Goal: Task Accomplishment & Management: Manage account settings

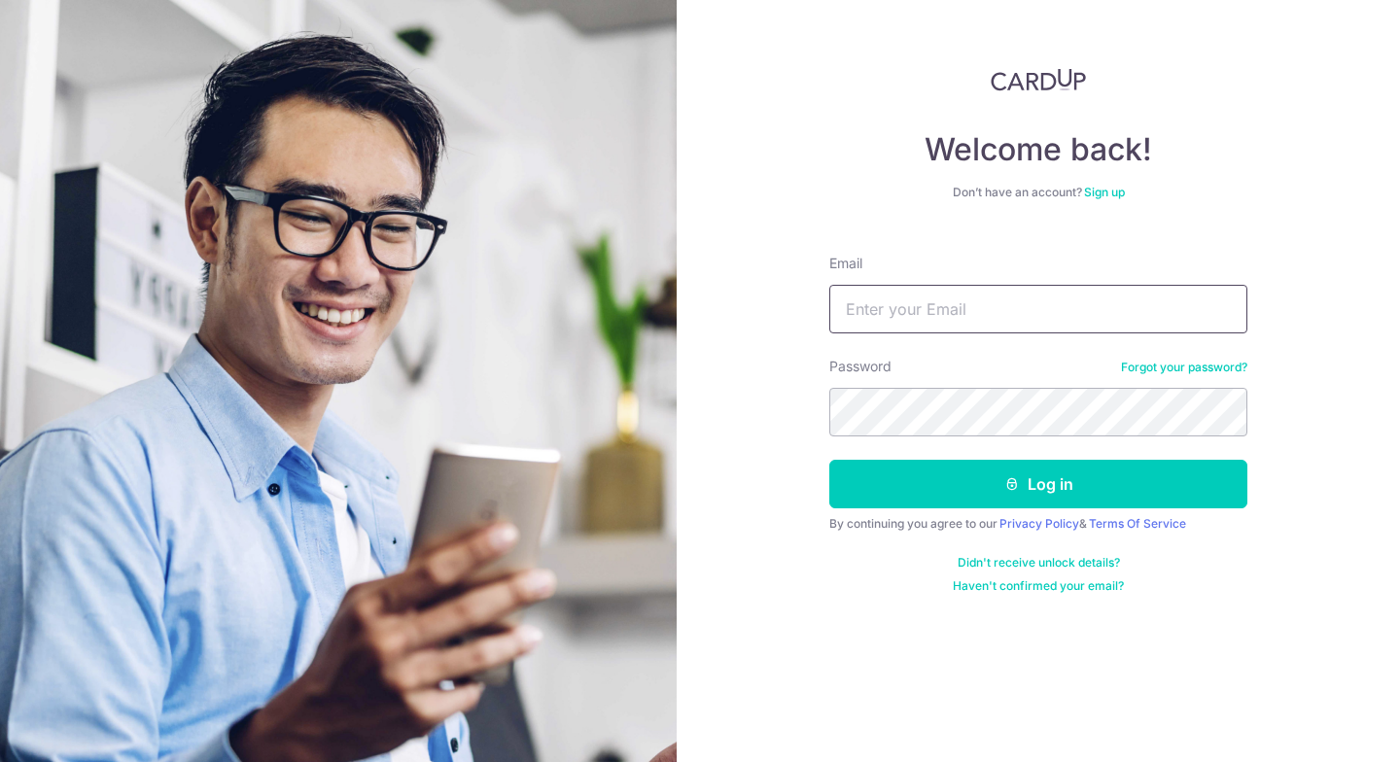
click at [901, 323] on input "Email" at bounding box center [1038, 309] width 418 height 49
type input "b"
drag, startPoint x: 1019, startPoint y: 315, endPoint x: 669, endPoint y: 273, distance: 352.5
click at [624, 284] on section "Welcome back! Don’t have an account? Sign up Email marie.chan23@ Password Forgo…" at bounding box center [700, 381] width 1400 height 762
type input "[EMAIL_ADDRESS][DOMAIN_NAME]"
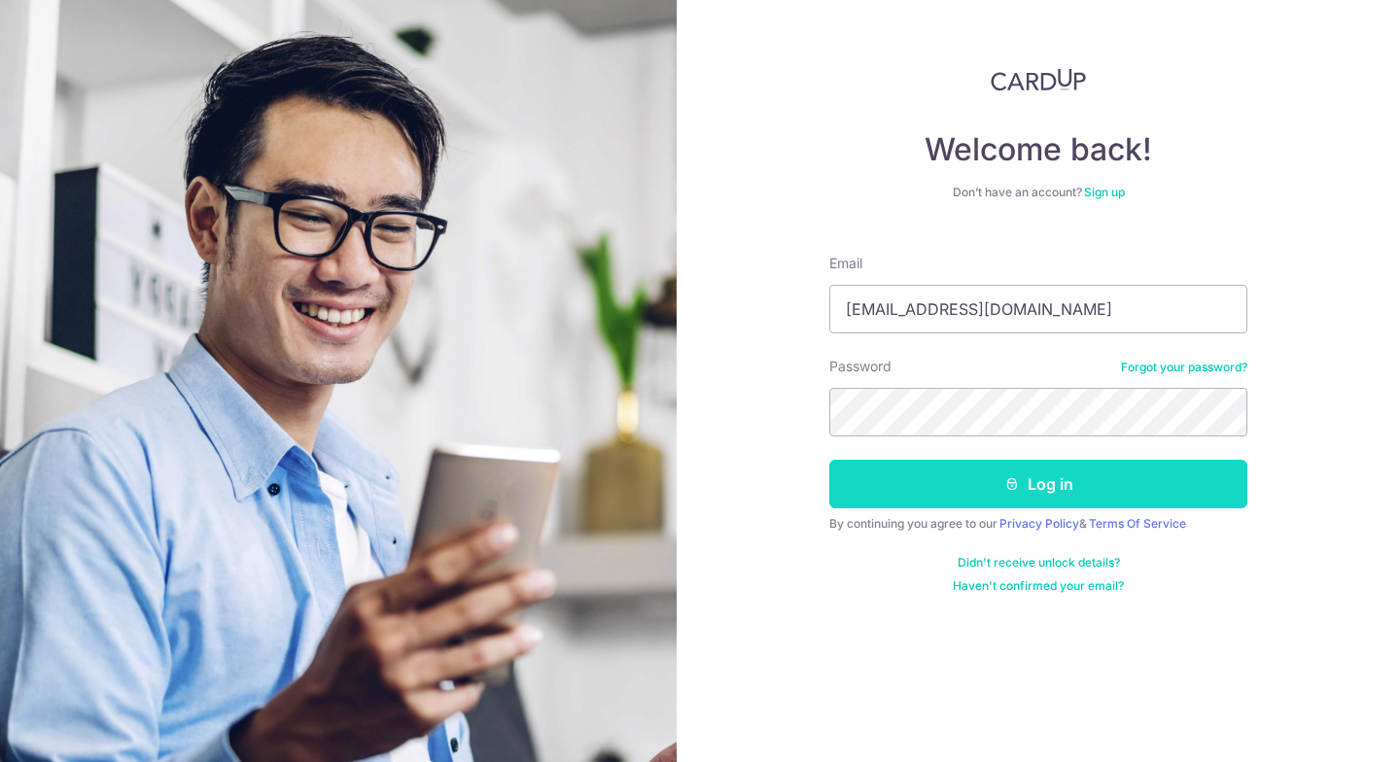
click at [1002, 491] on button "Log in" at bounding box center [1038, 484] width 418 height 49
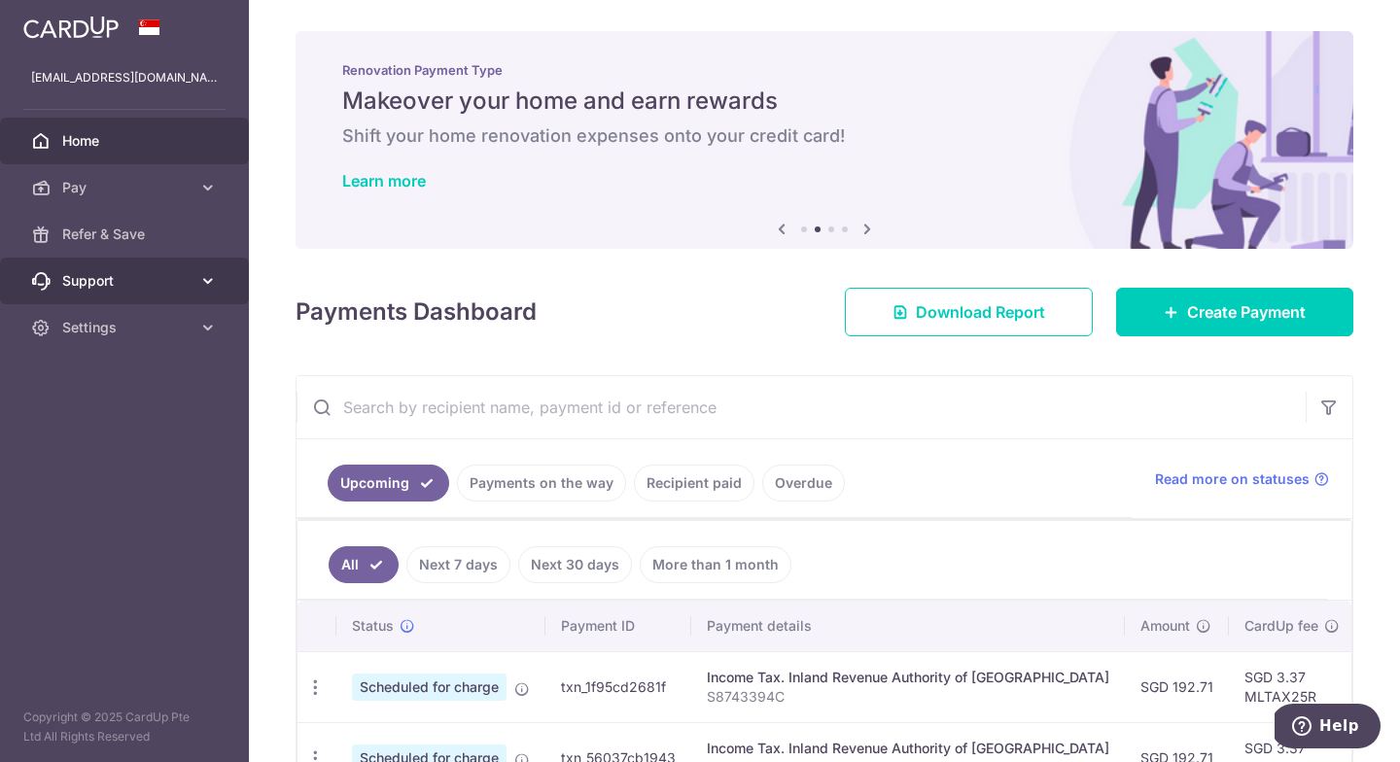
click at [71, 284] on span "Support" at bounding box center [126, 280] width 128 height 19
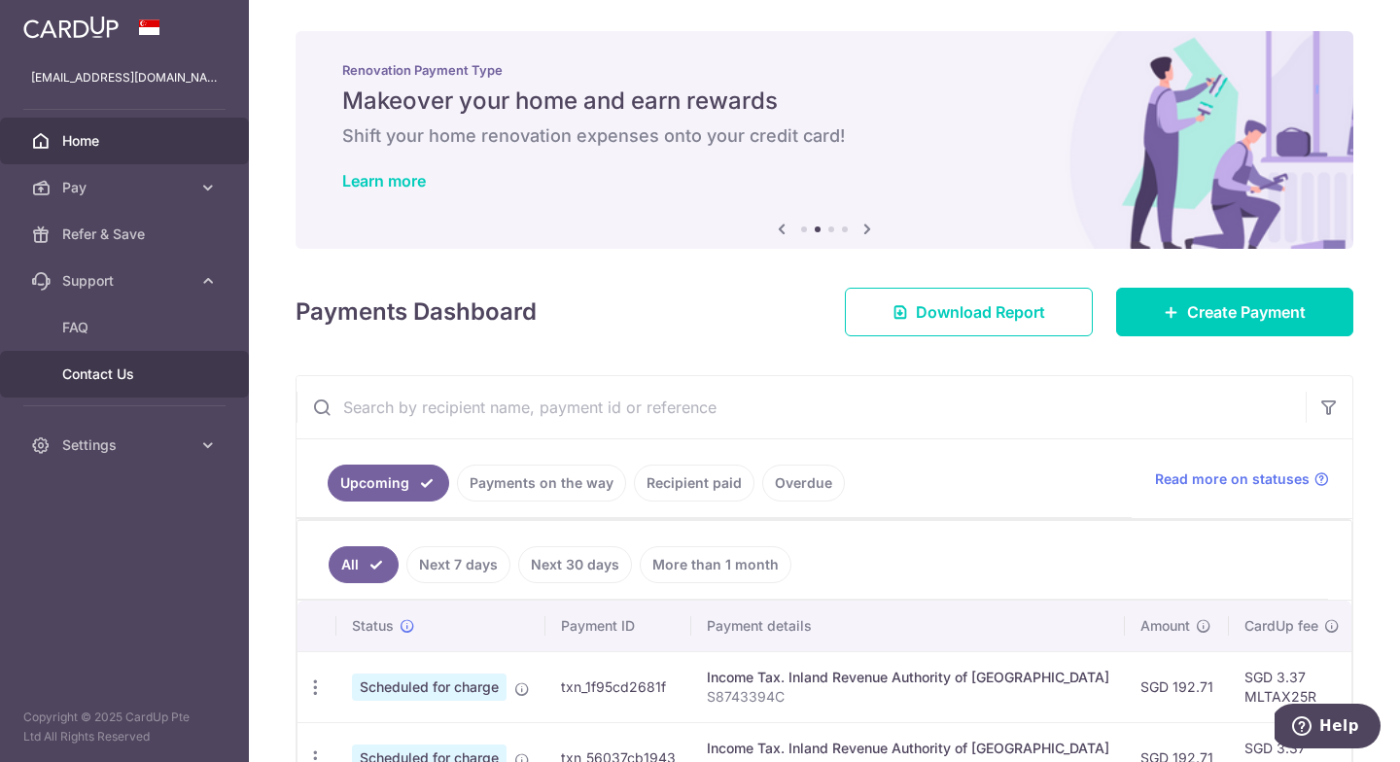
click at [128, 368] on span "Contact Us" at bounding box center [126, 374] width 128 height 19
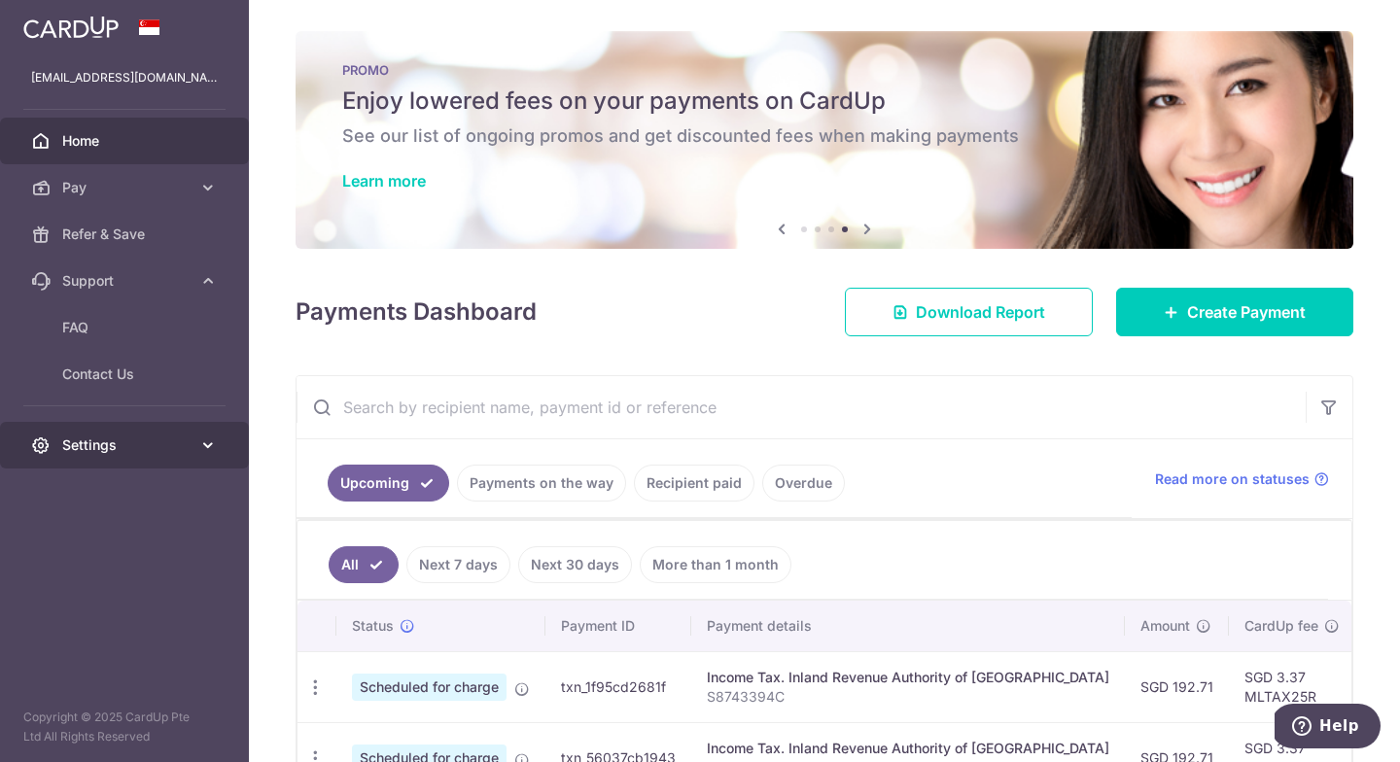
click at [118, 442] on span "Settings" at bounding box center [126, 445] width 128 height 19
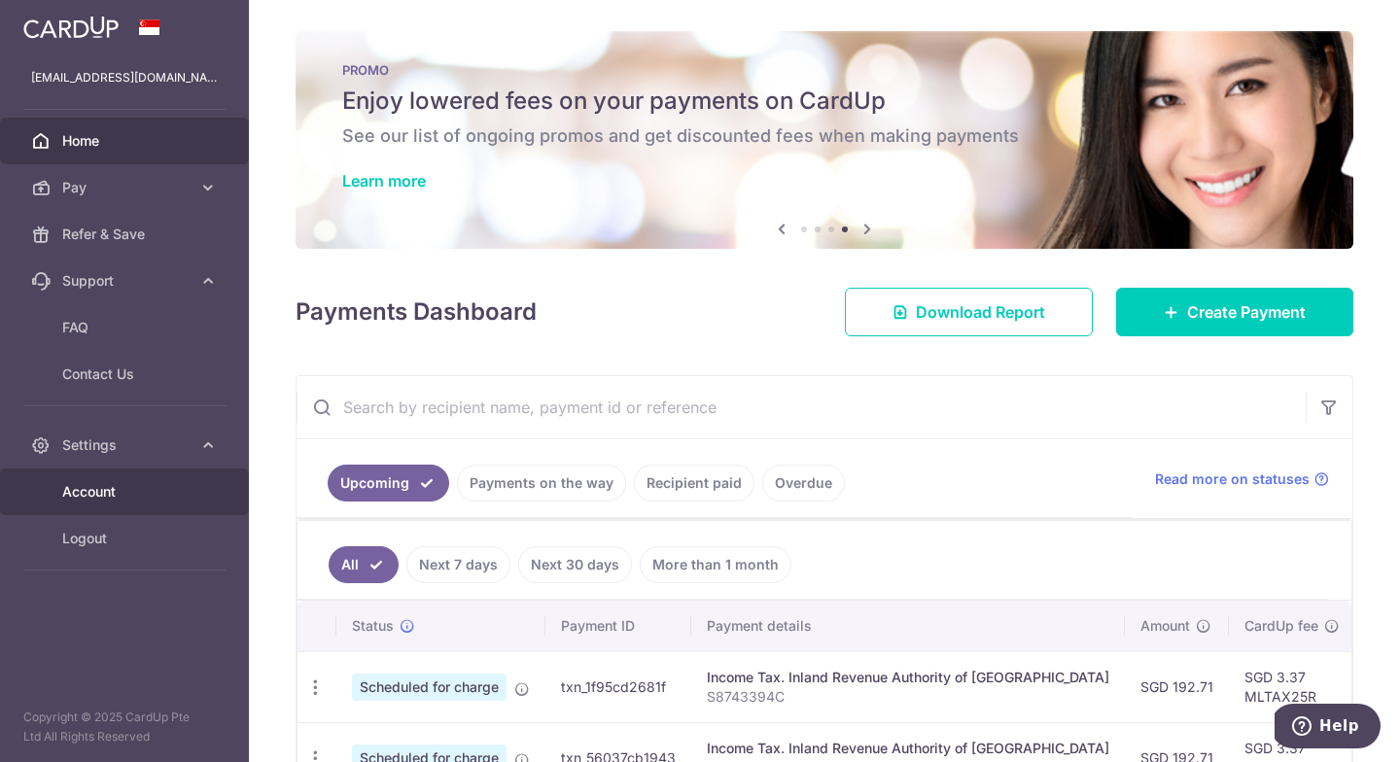
click at [122, 505] on link "Account" at bounding box center [124, 492] width 249 height 47
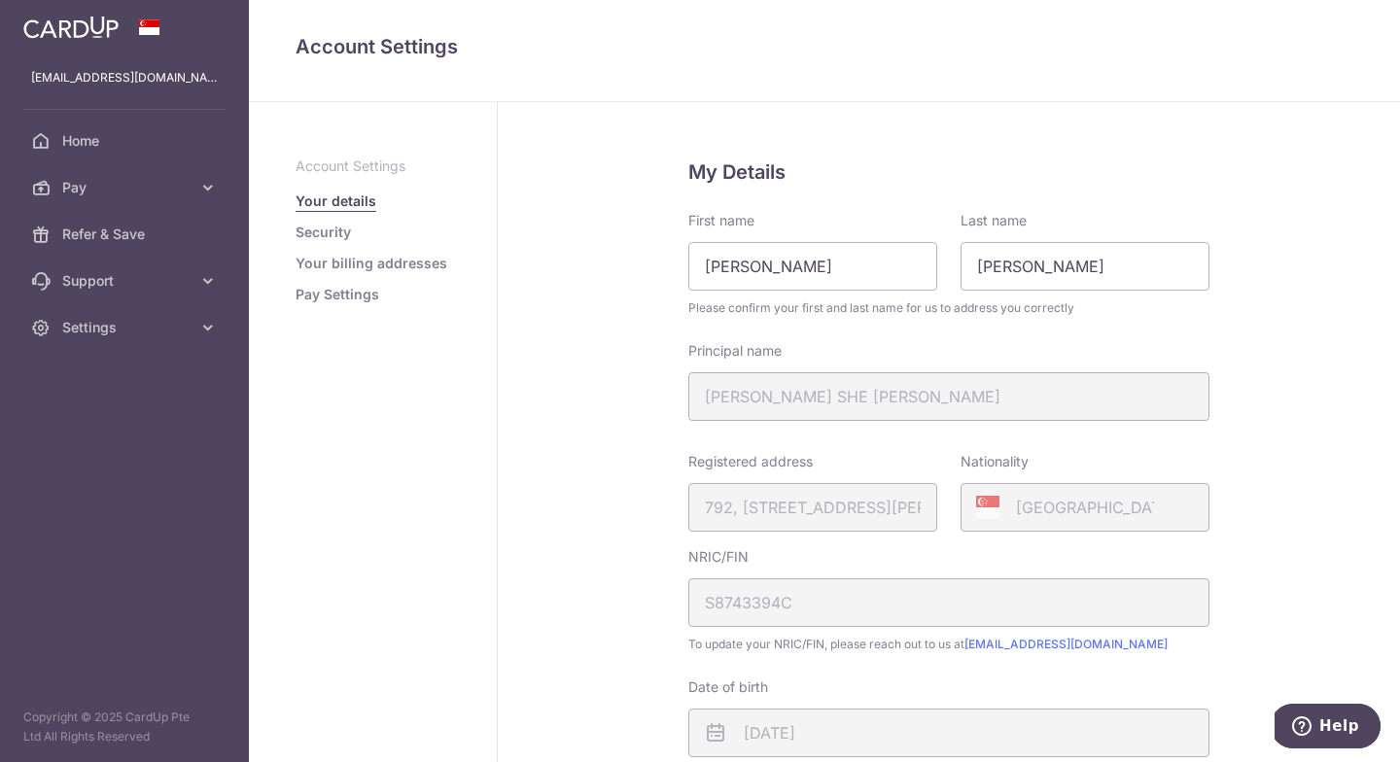
click at [349, 297] on link "Pay Settings" at bounding box center [338, 294] width 84 height 19
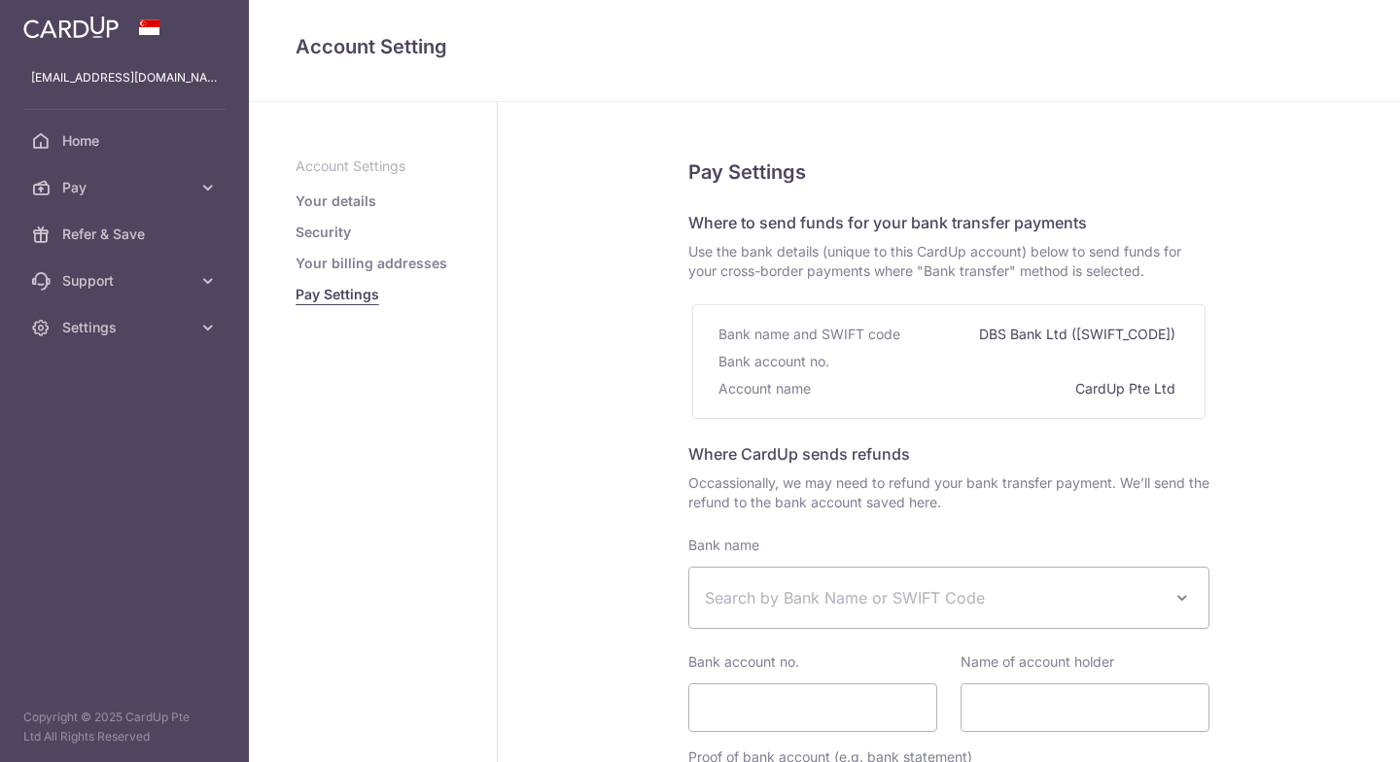
select select
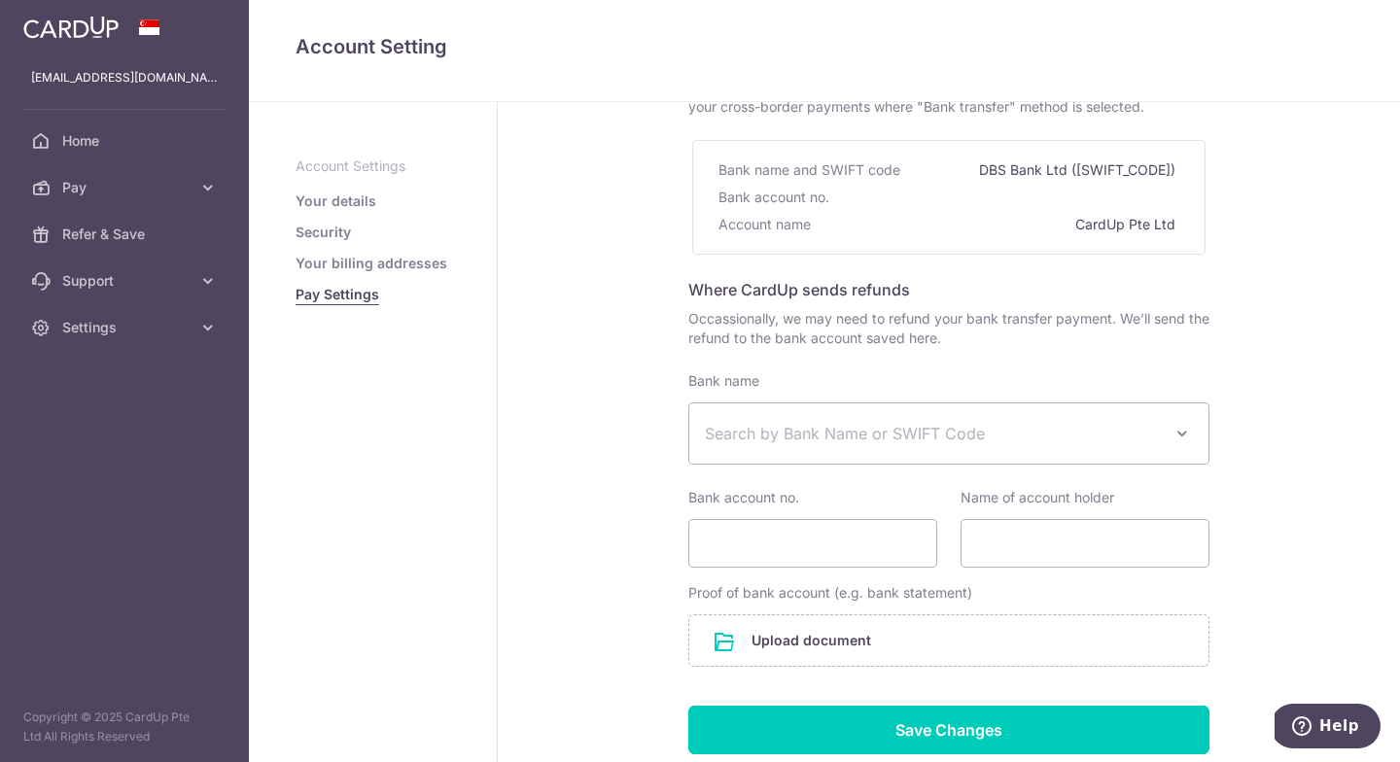
scroll to position [302, 0]
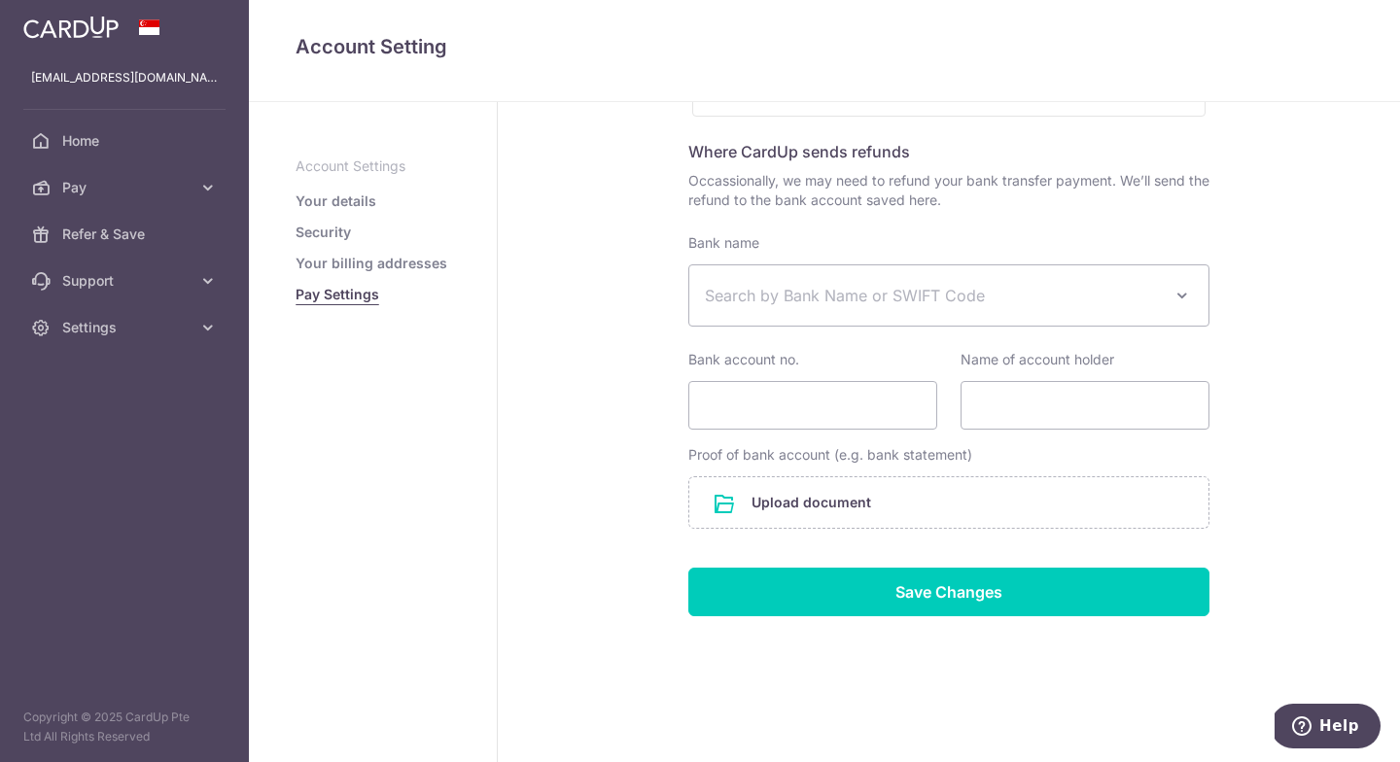
click at [360, 261] on link "Your billing addresses" at bounding box center [372, 263] width 152 height 19
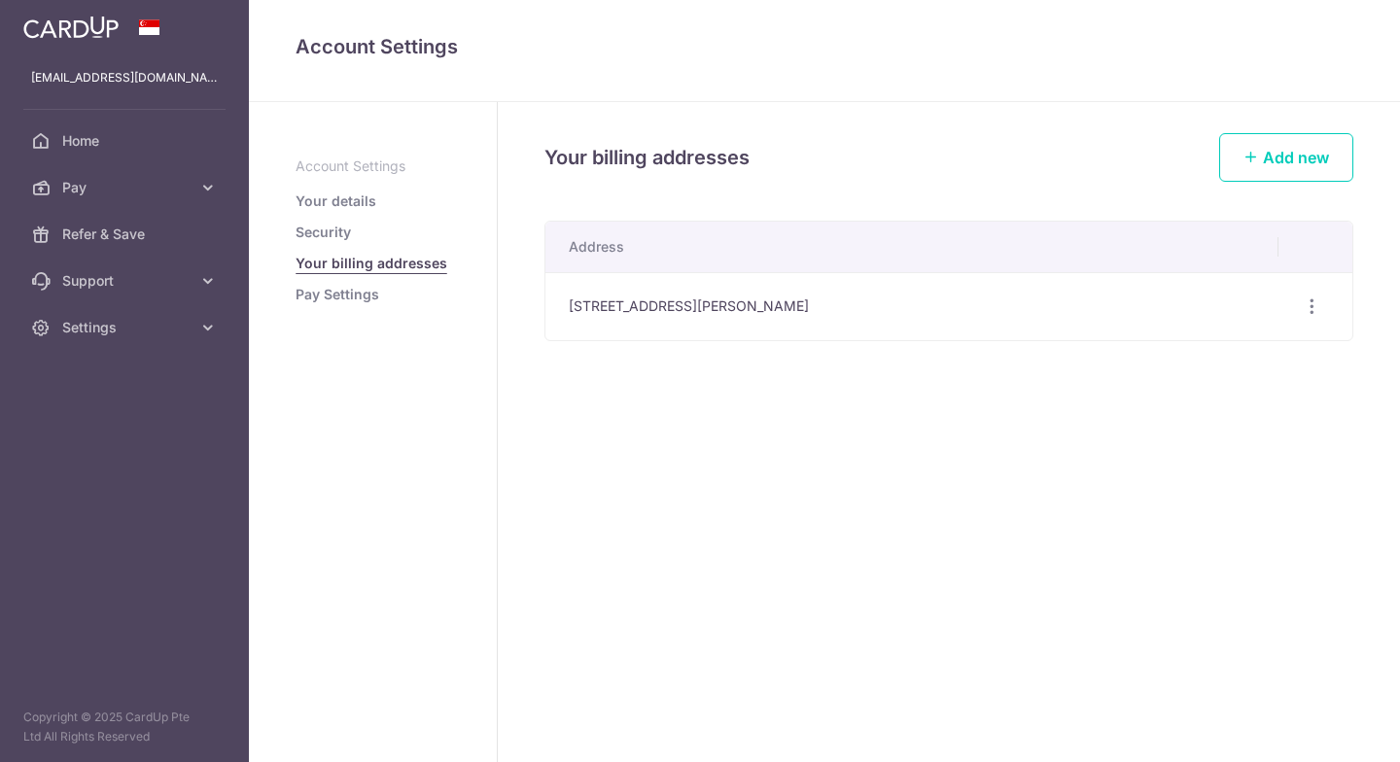
click at [340, 240] on link "Security" at bounding box center [323, 232] width 55 height 19
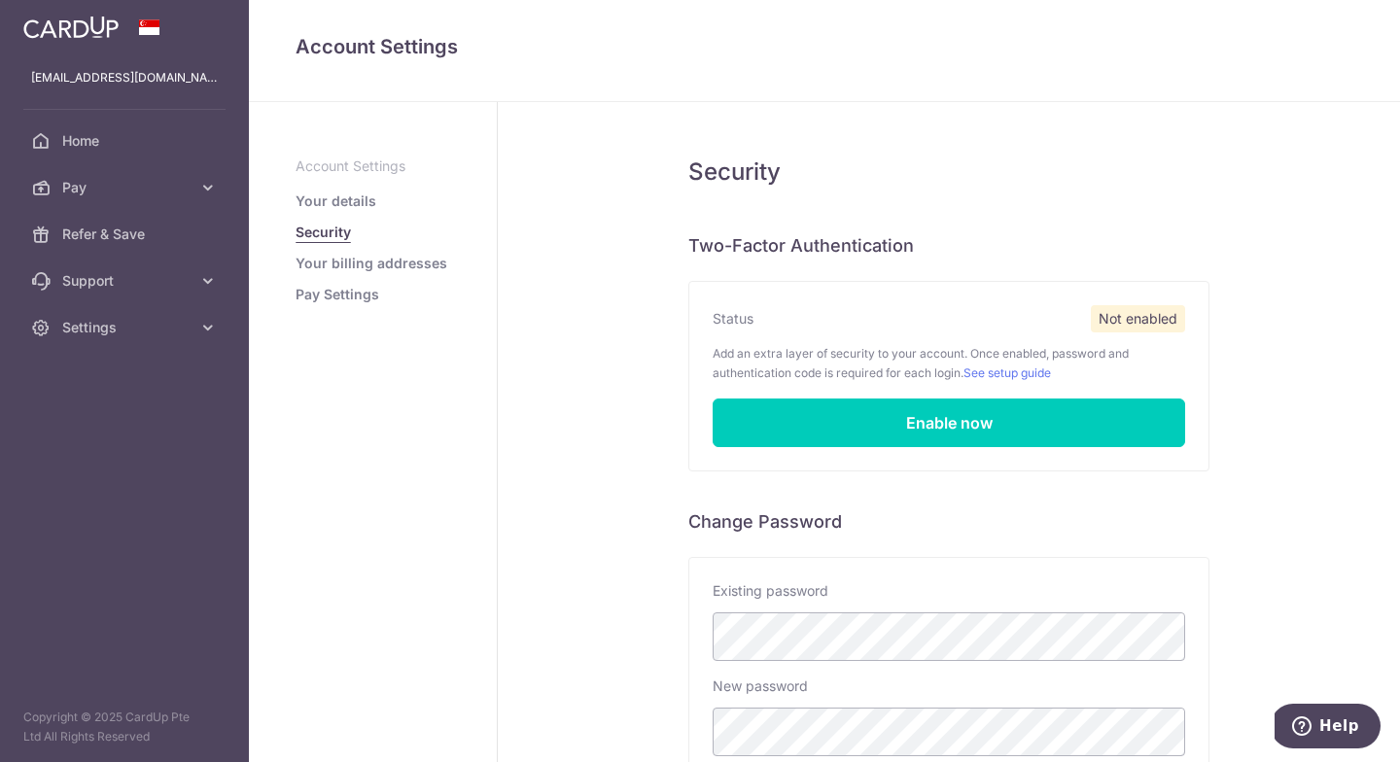
click at [341, 204] on link "Your details" at bounding box center [336, 201] width 81 height 19
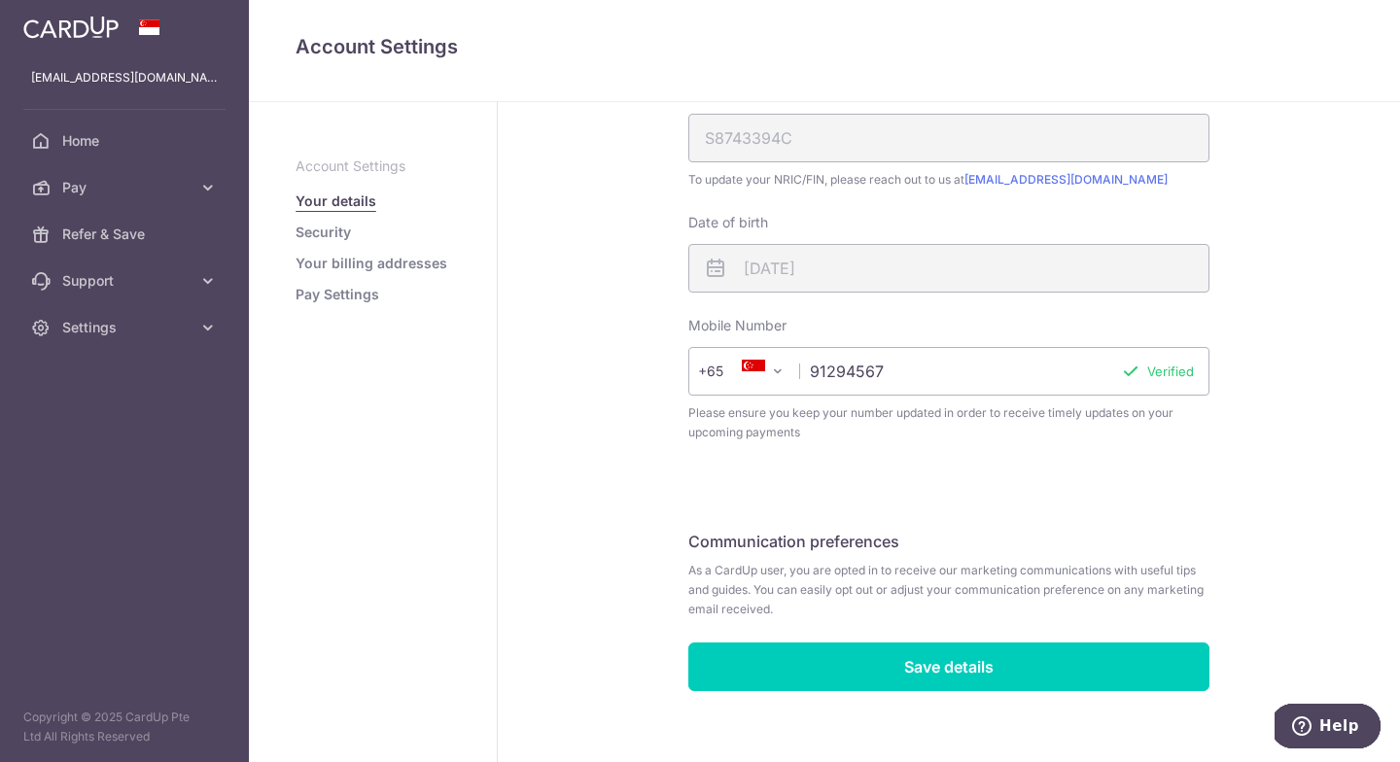
scroll to position [485, 0]
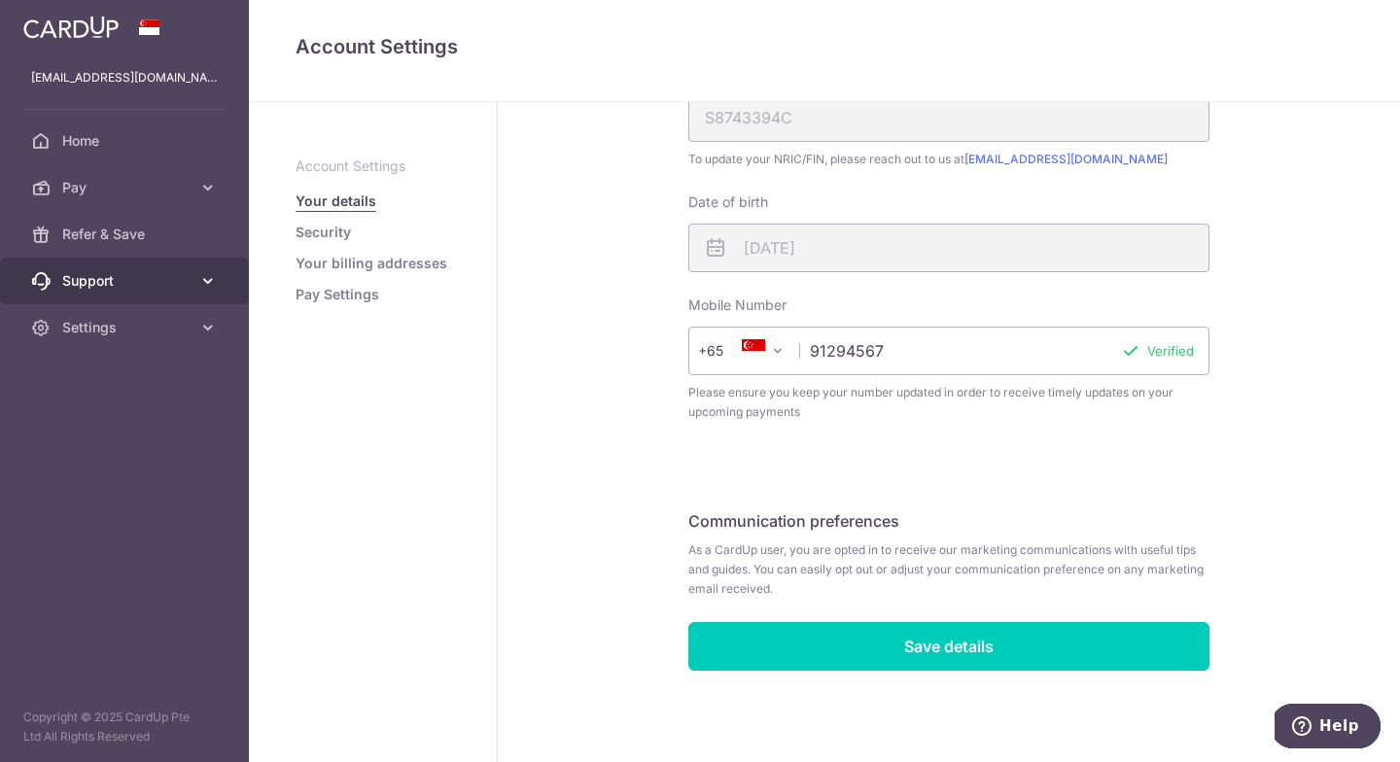
click at [99, 294] on link "Support" at bounding box center [124, 281] width 249 height 47
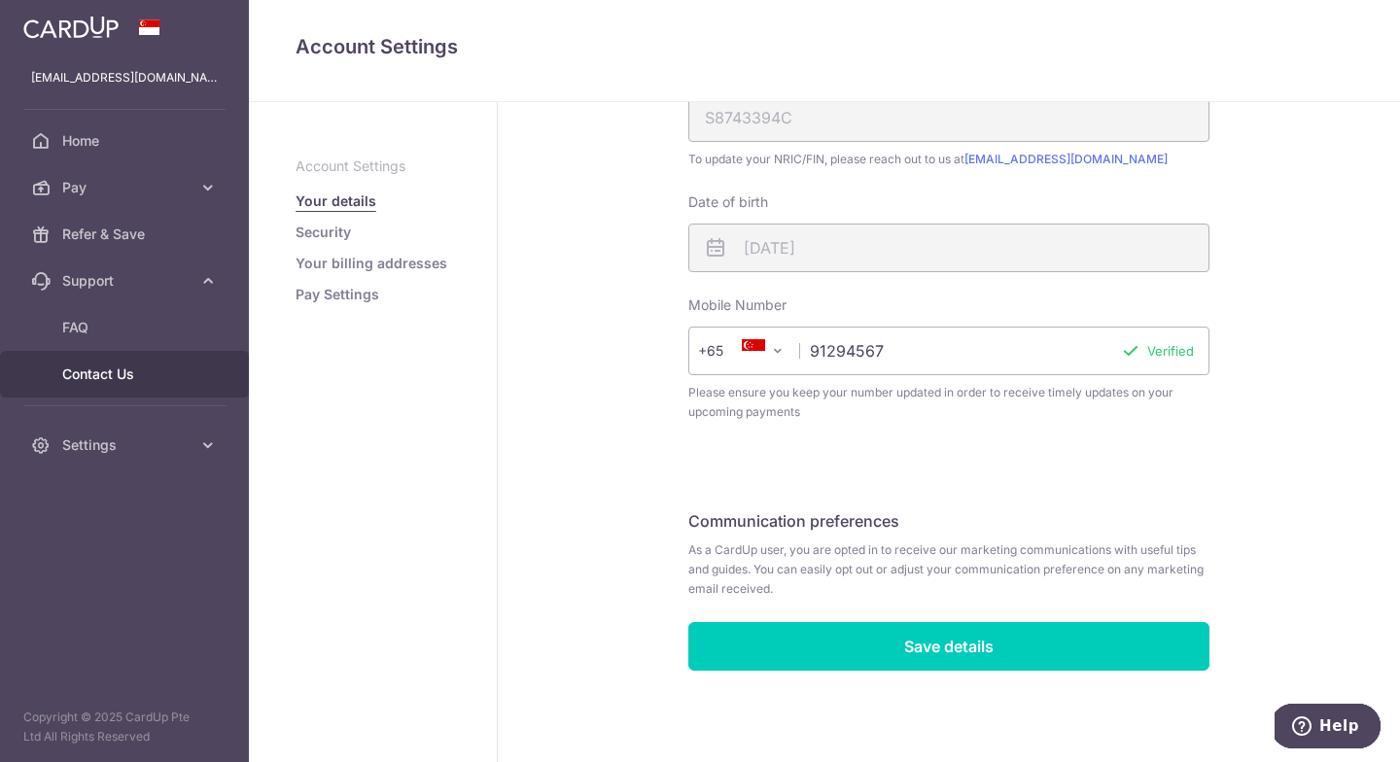
click at [125, 381] on span "Contact Us" at bounding box center [126, 374] width 128 height 19
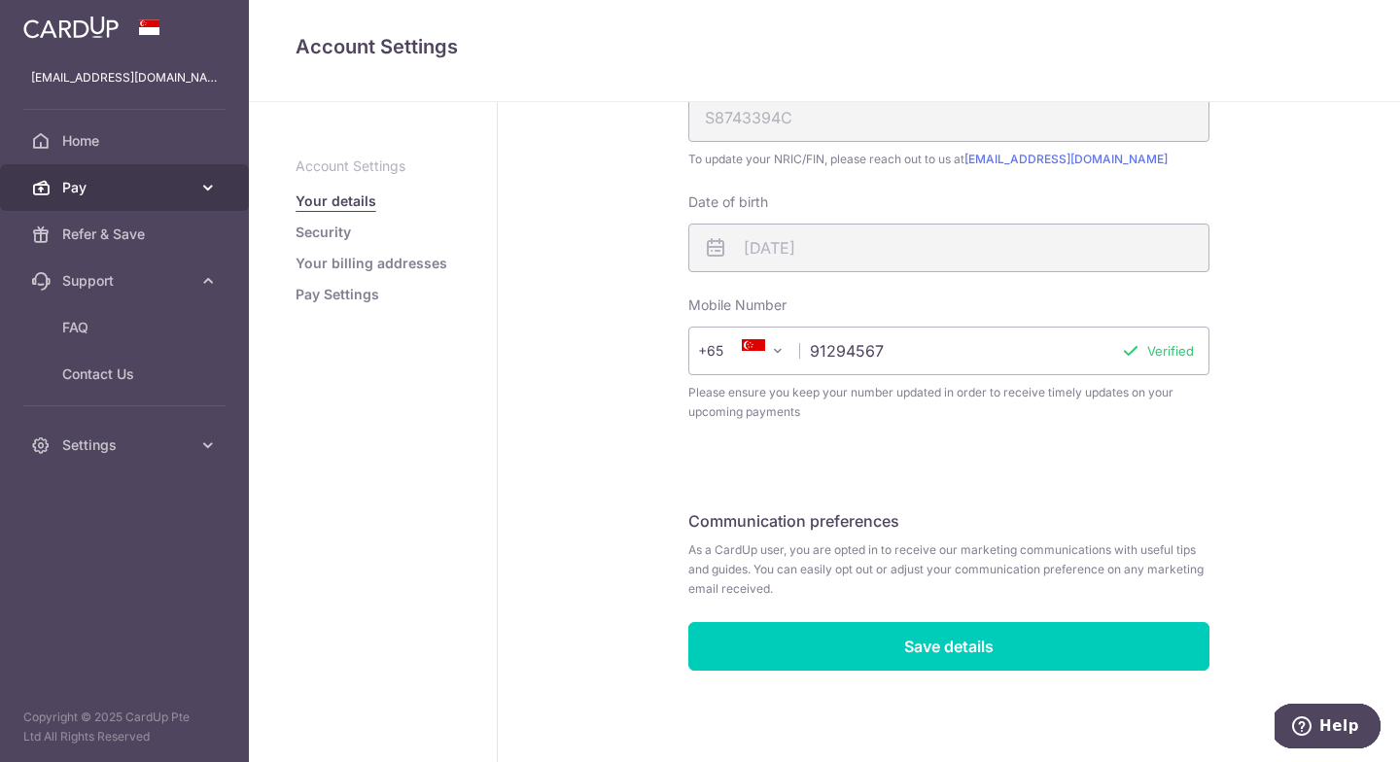
click at [143, 183] on span "Pay" at bounding box center [126, 187] width 128 height 19
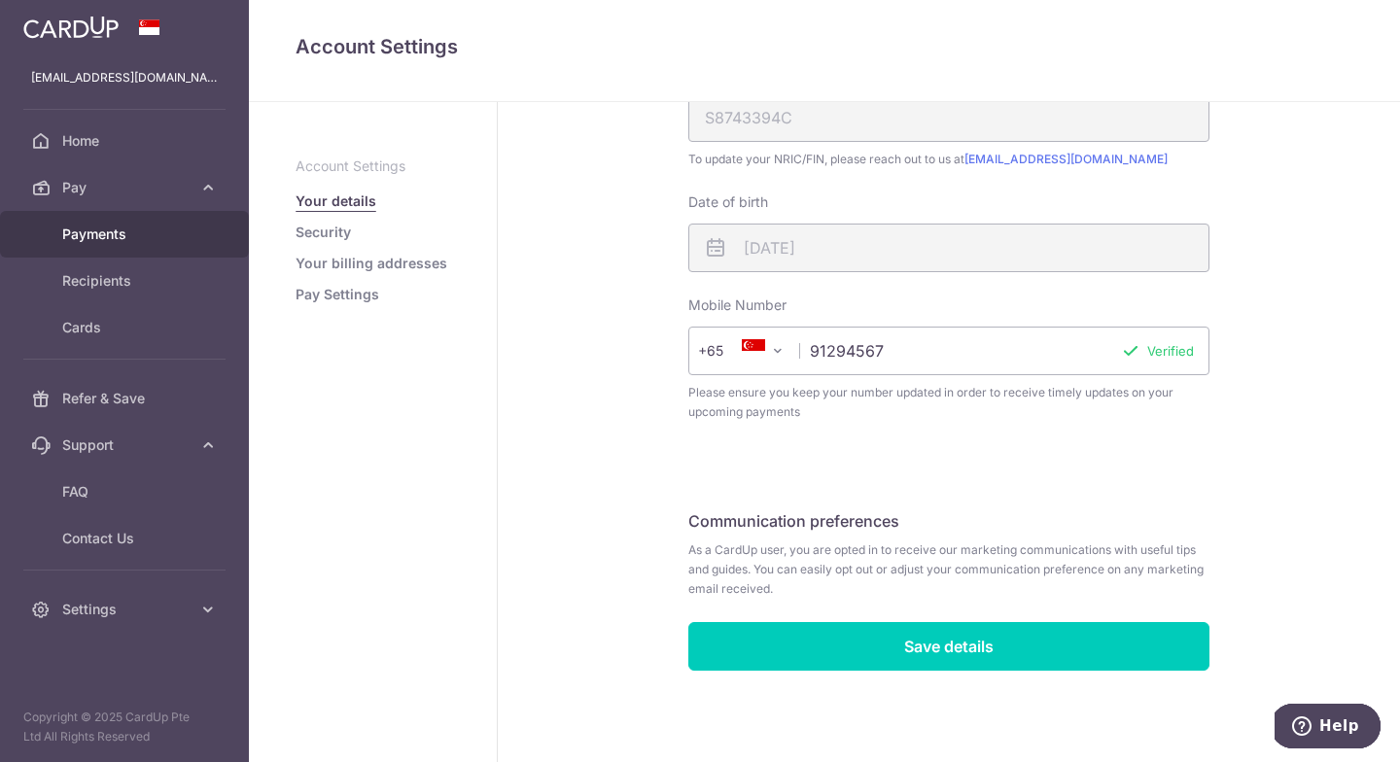
click at [140, 226] on span "Payments" at bounding box center [126, 234] width 128 height 19
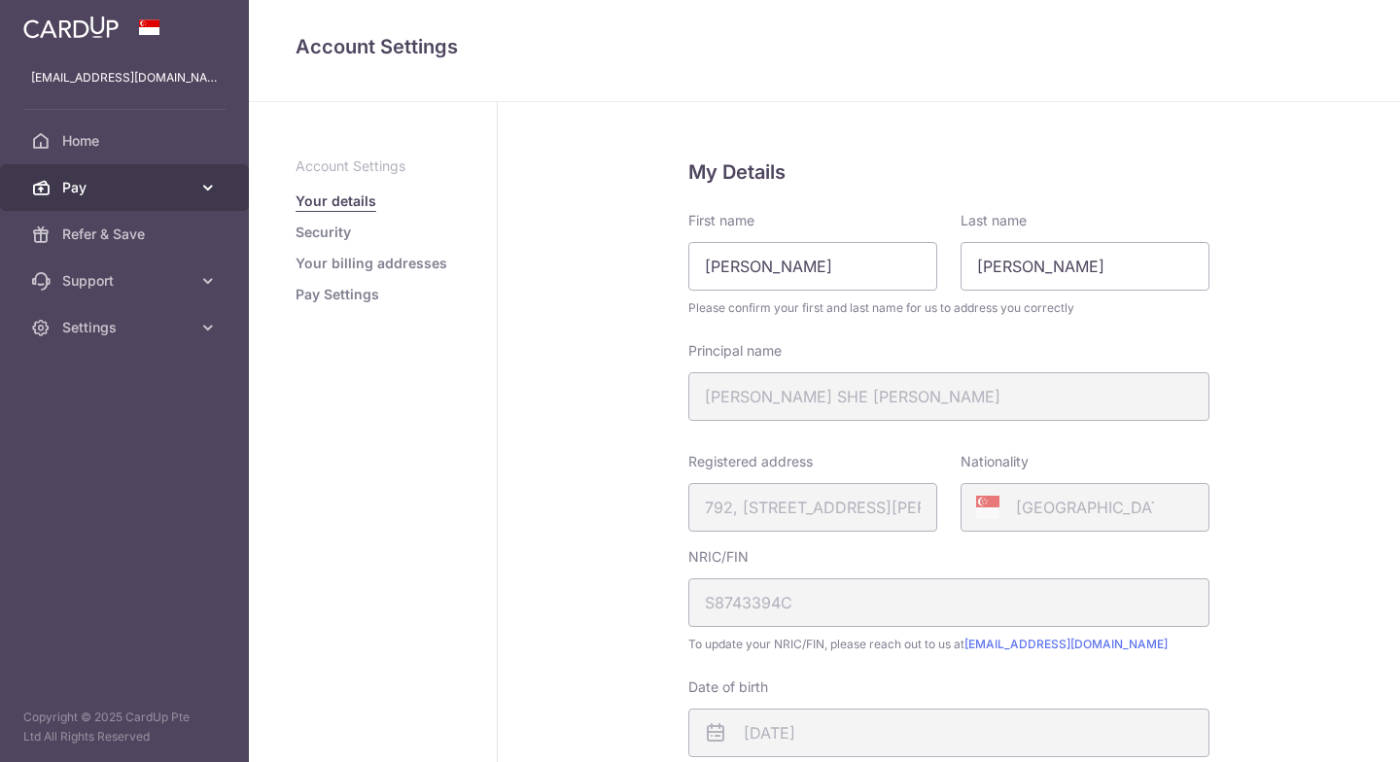
click at [122, 189] on span "Pay" at bounding box center [126, 187] width 128 height 19
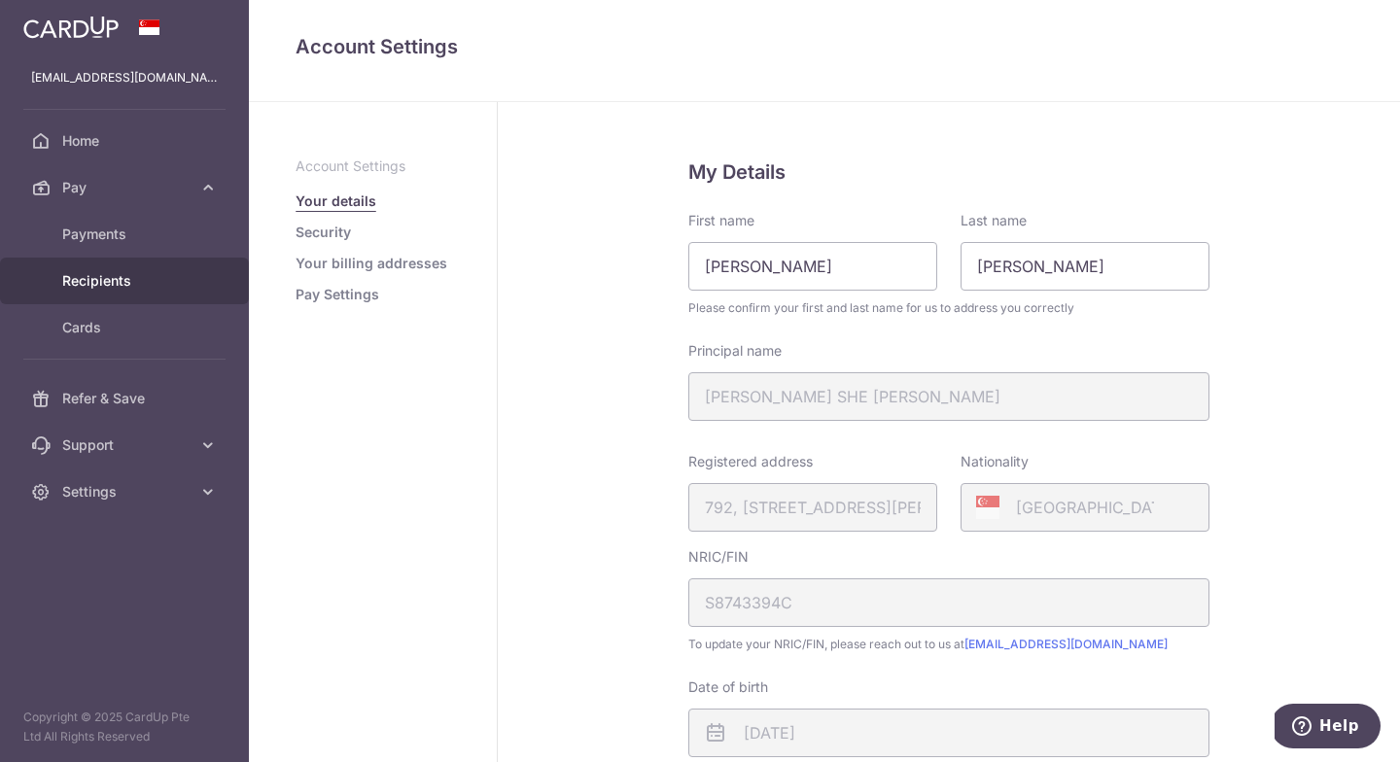
click at [144, 277] on span "Recipients" at bounding box center [126, 280] width 128 height 19
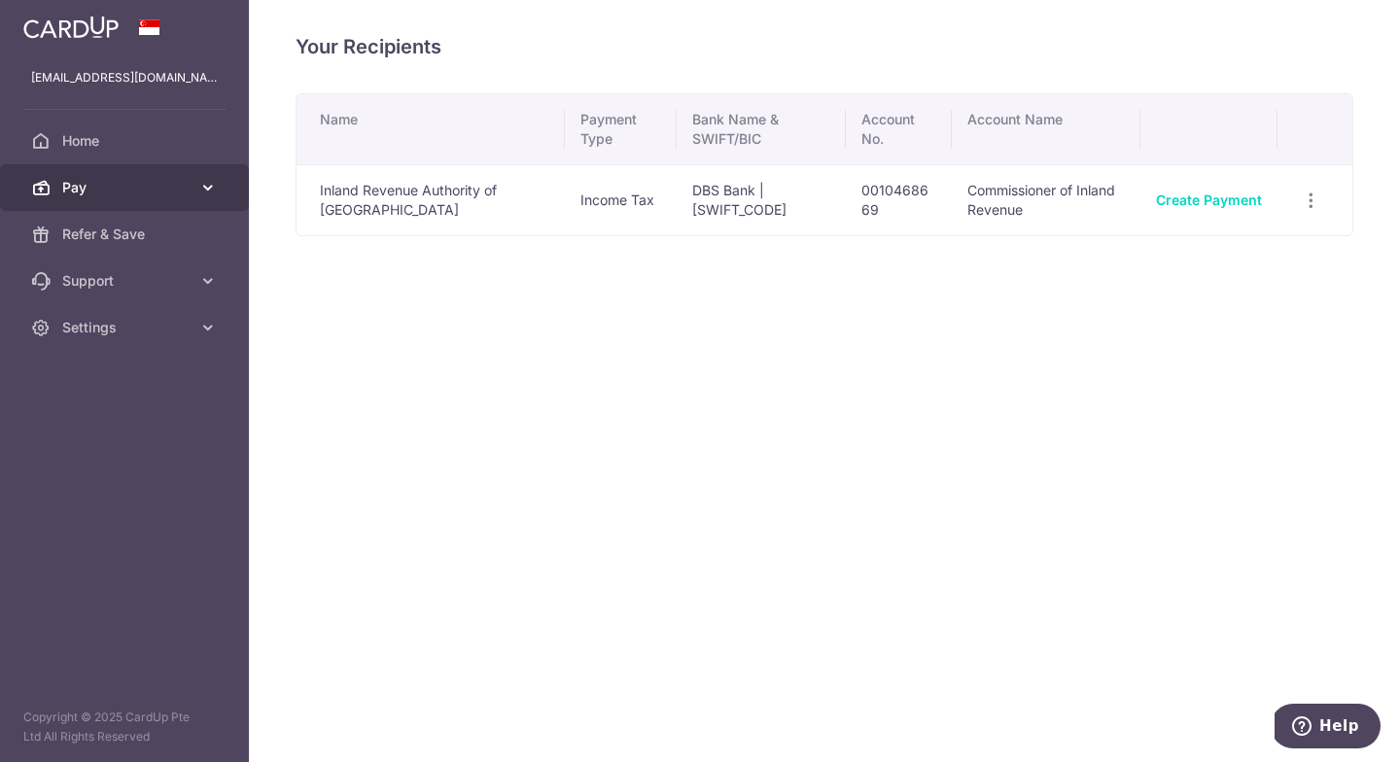
click at [133, 195] on span "Pay" at bounding box center [126, 187] width 128 height 19
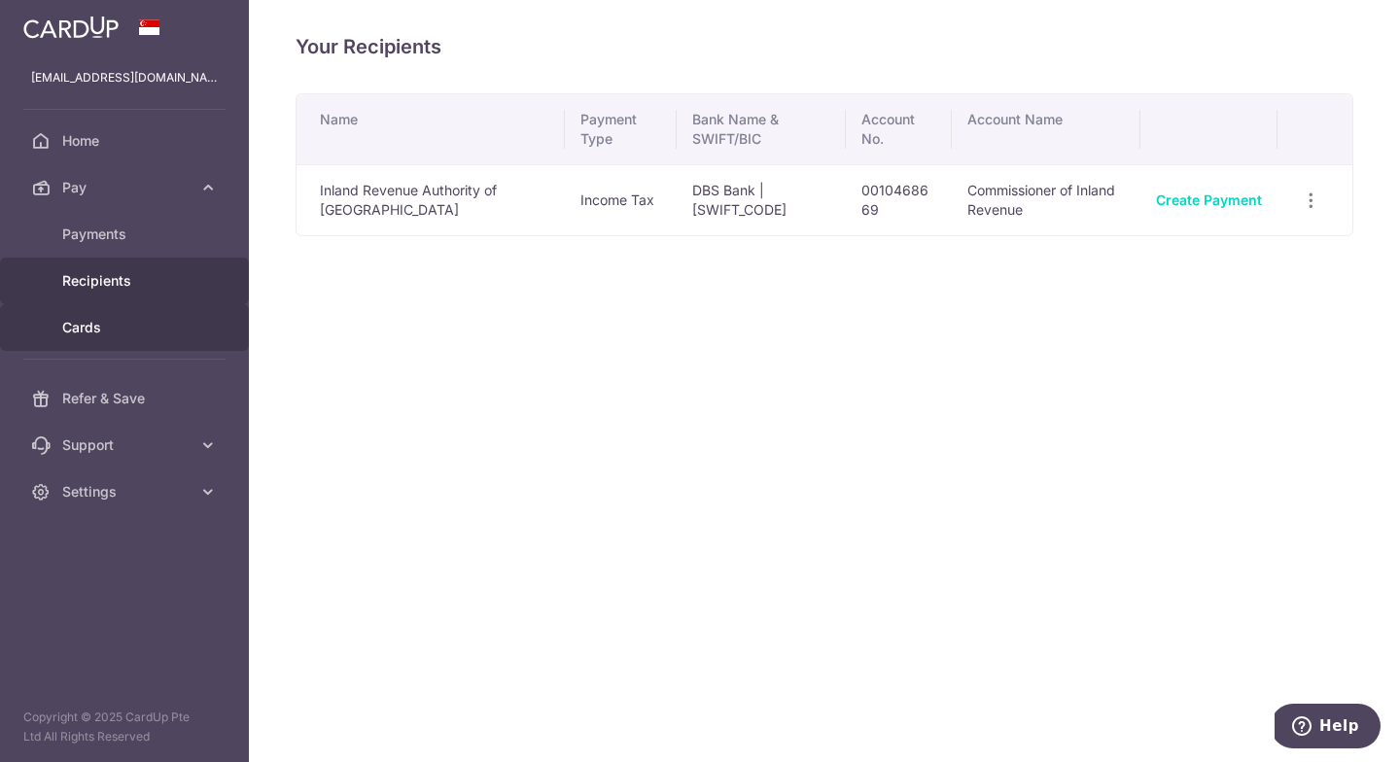
click at [106, 334] on span "Cards" at bounding box center [126, 327] width 128 height 19
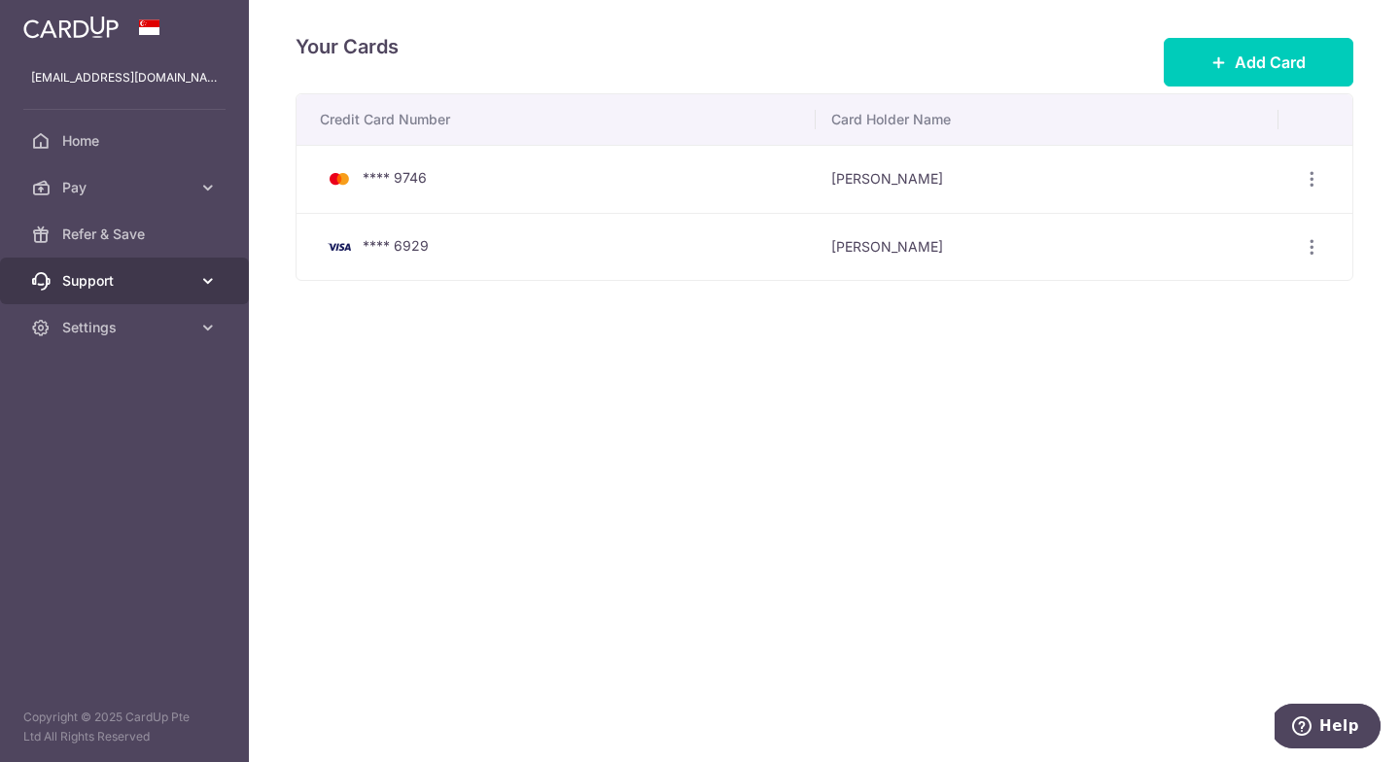
click at [103, 285] on span "Support" at bounding box center [126, 280] width 128 height 19
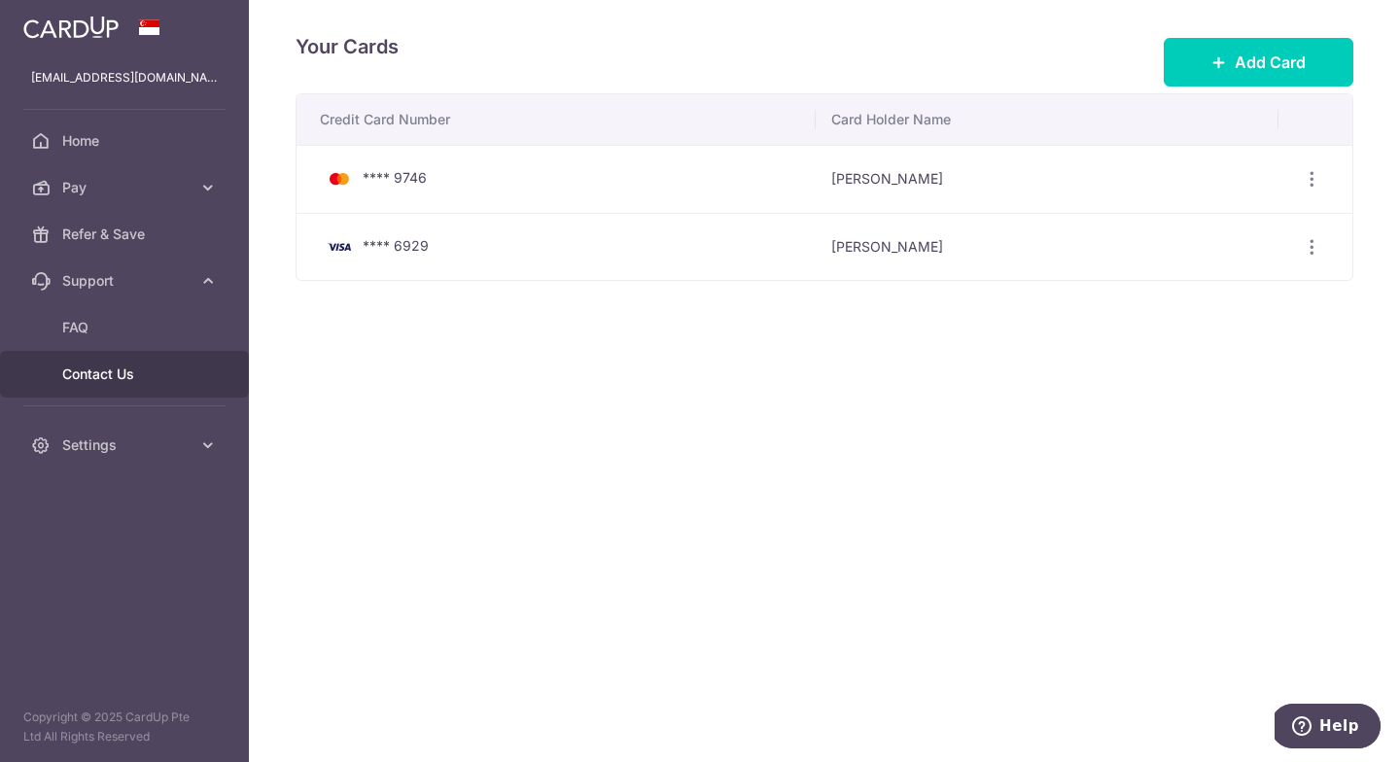
click at [120, 379] on span "Contact Us" at bounding box center [126, 374] width 128 height 19
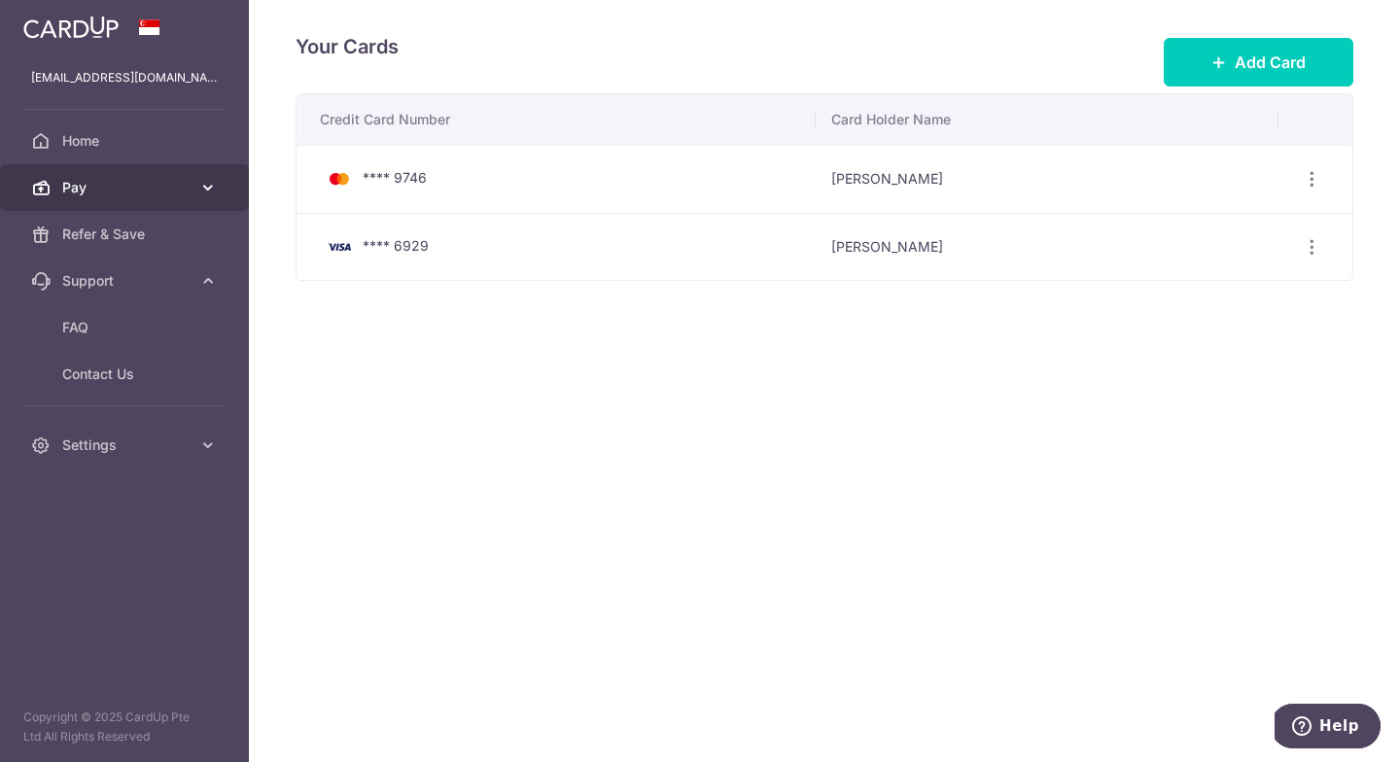
click at [107, 187] on span "Pay" at bounding box center [126, 187] width 128 height 19
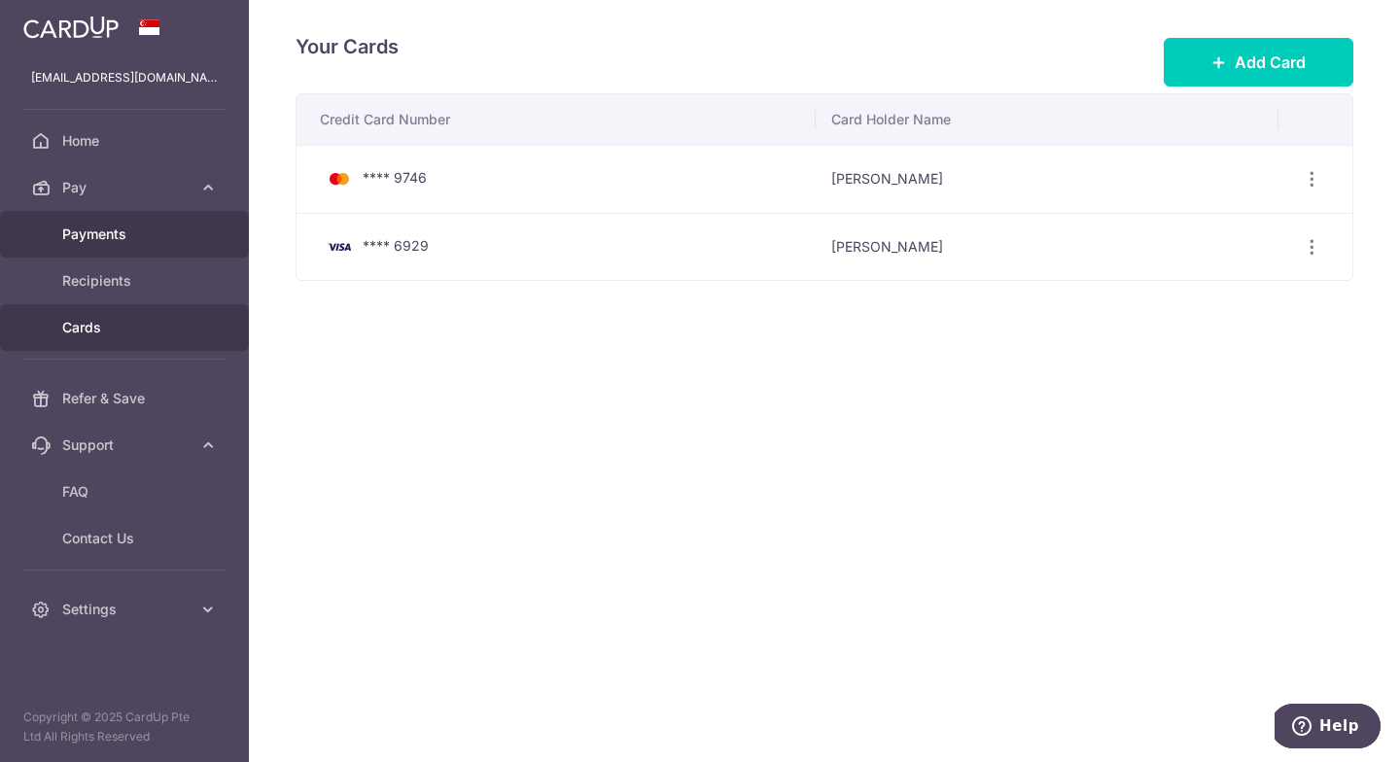
click at [135, 228] on span "Payments" at bounding box center [126, 234] width 128 height 19
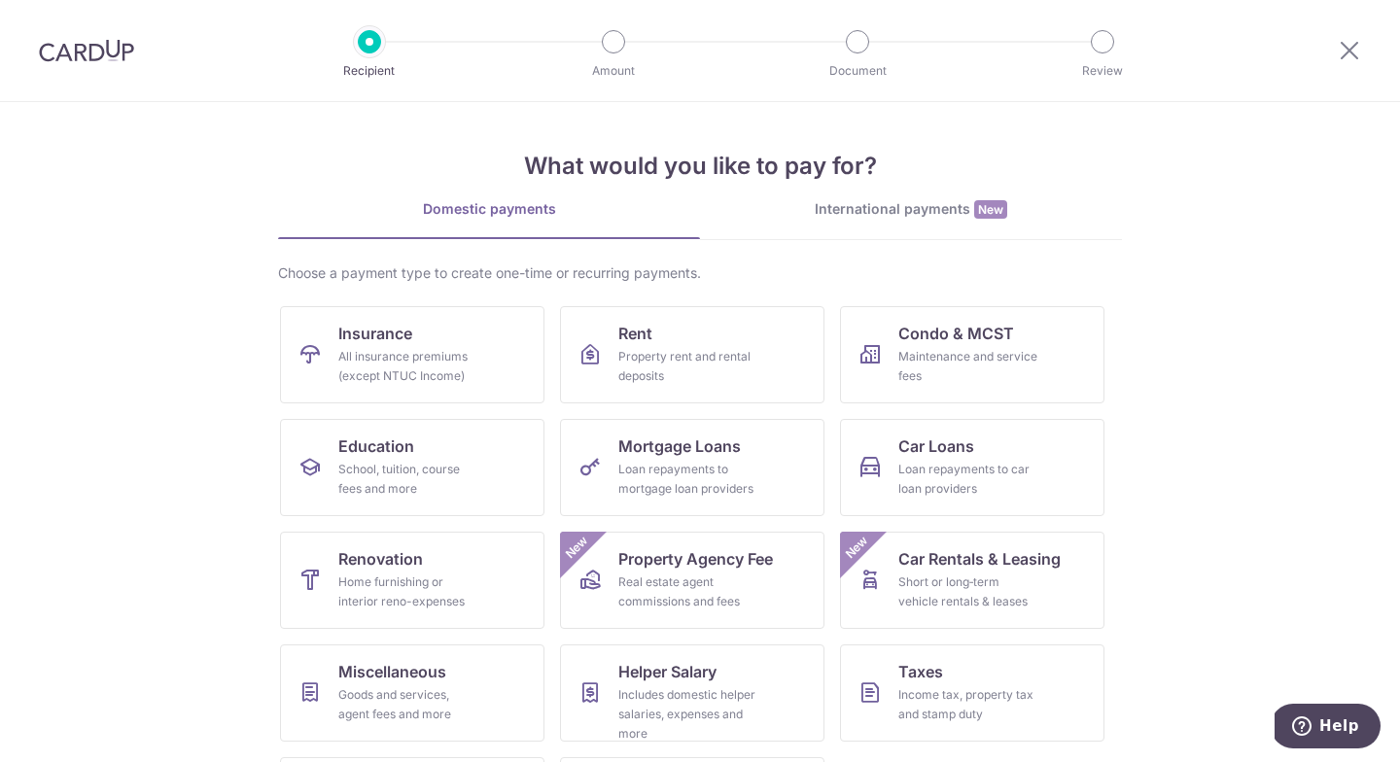
click at [86, 52] on img at bounding box center [86, 50] width 95 height 23
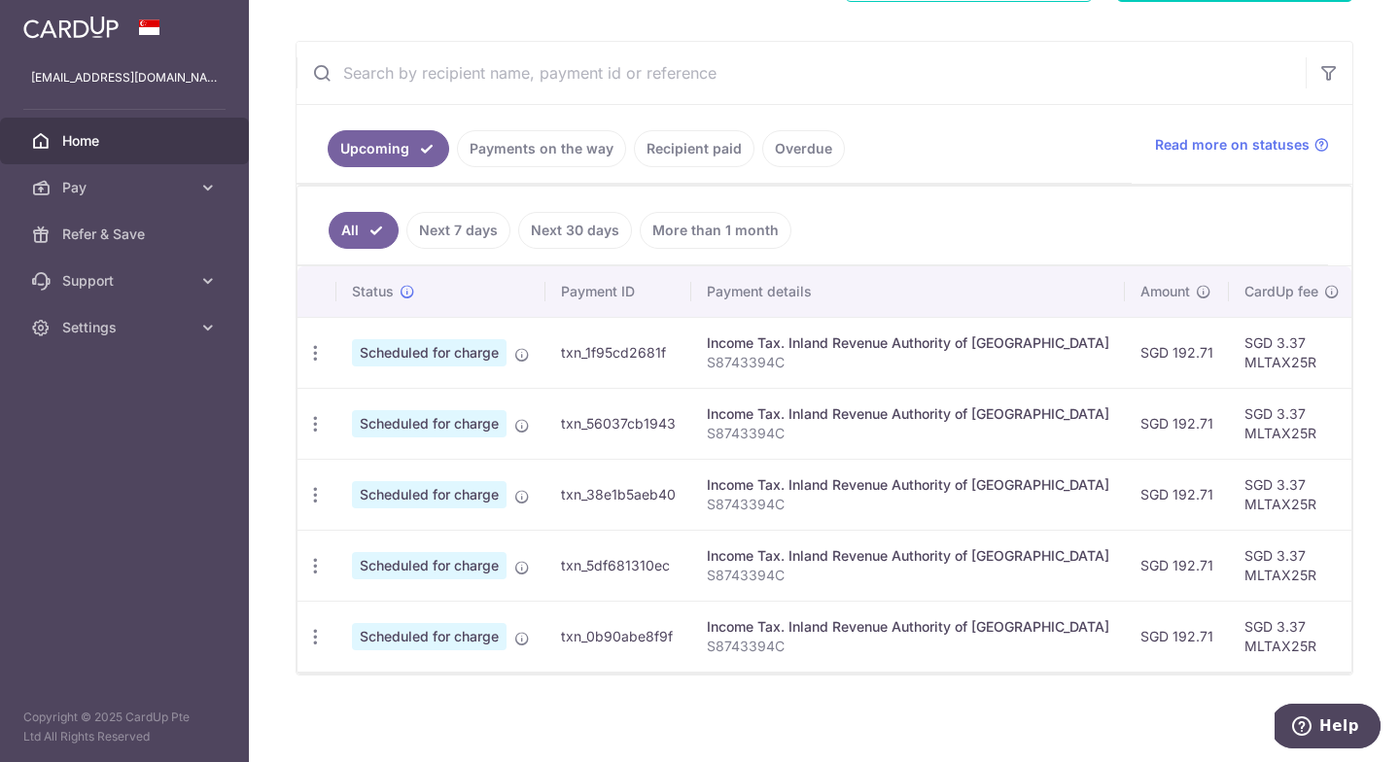
scroll to position [327, 0]
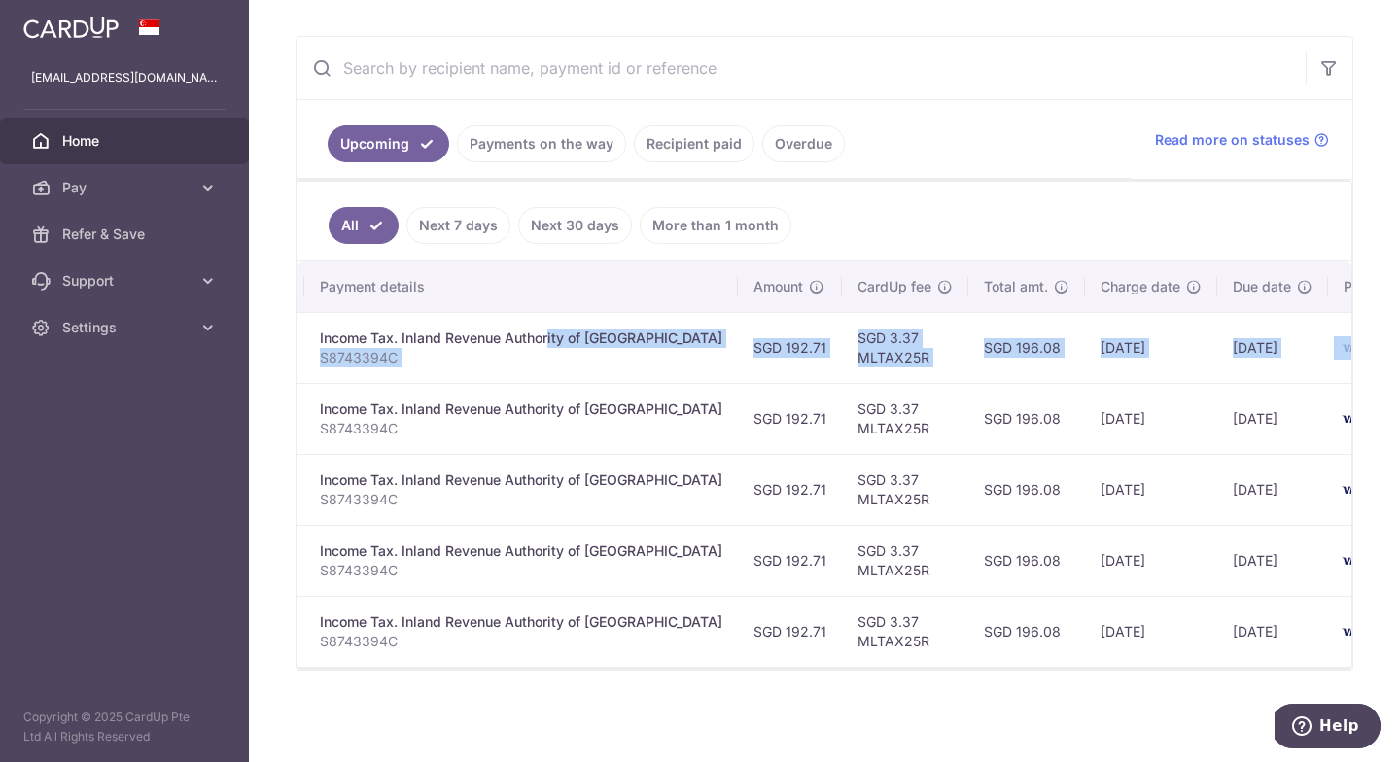
drag, startPoint x: 868, startPoint y: 331, endPoint x: 1351, endPoint y: 349, distance: 483.5
click at [1351, 349] on div "× Pause Schedule Pause all future payments in this series Pause just this one p…" at bounding box center [824, 381] width 1151 height 762
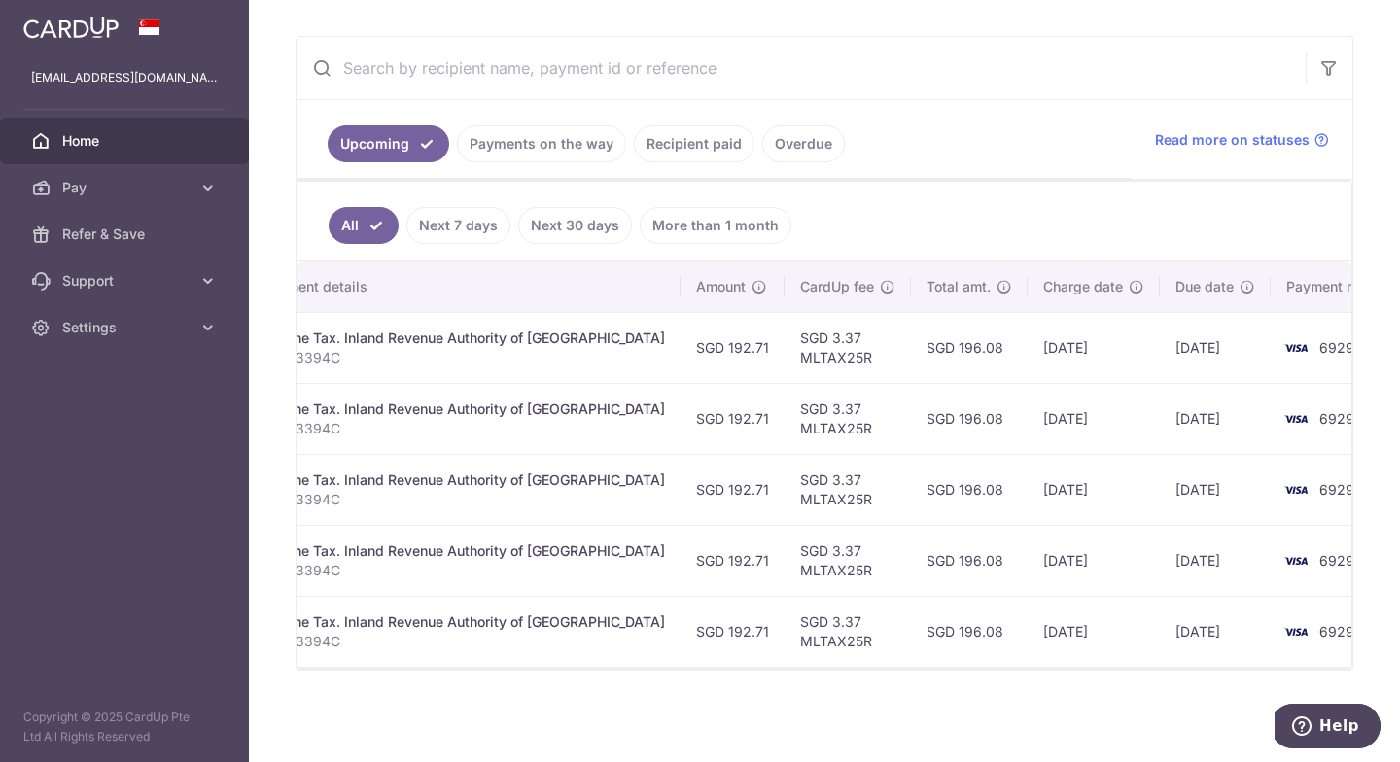
click at [1067, 387] on td "[DATE]" at bounding box center [1094, 418] width 132 height 71
click at [471, 213] on link "Next 7 days" at bounding box center [458, 225] width 104 height 37
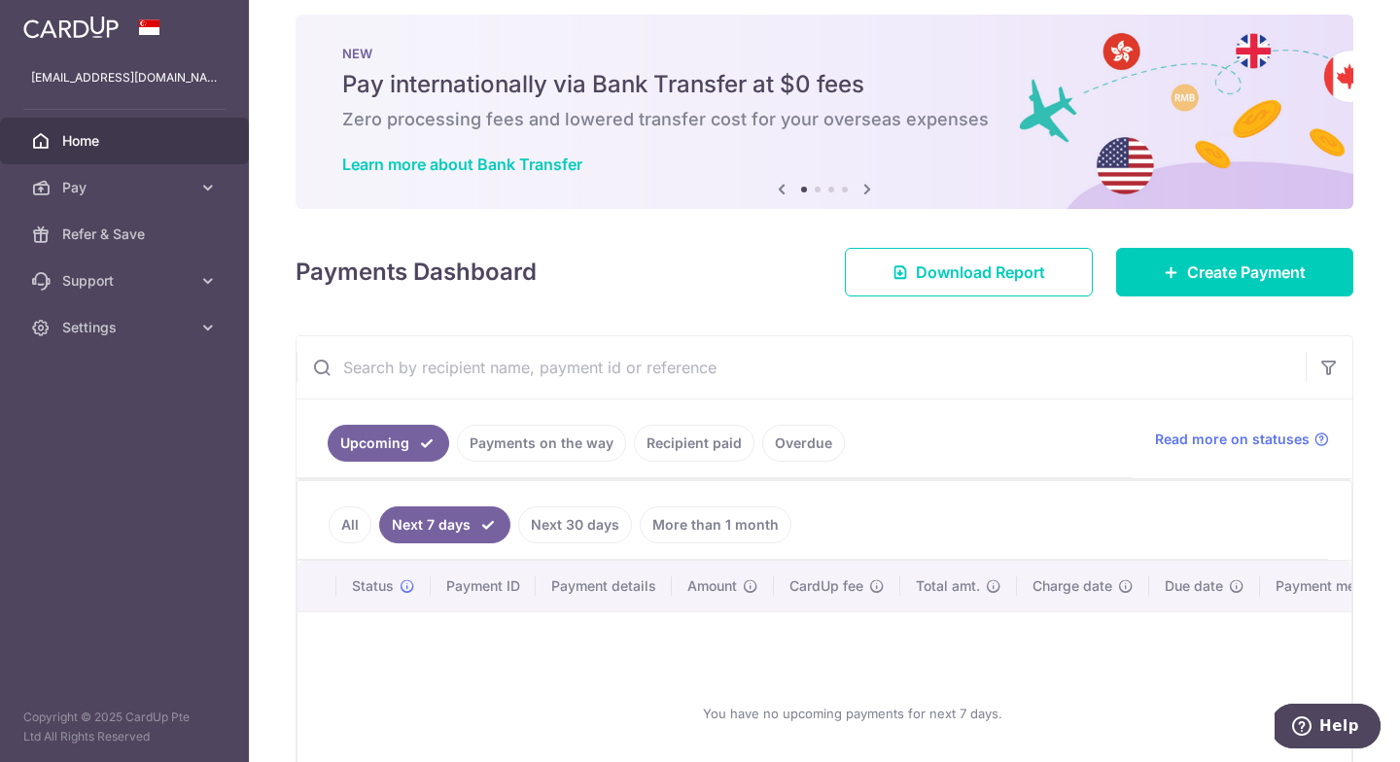
scroll to position [175, 0]
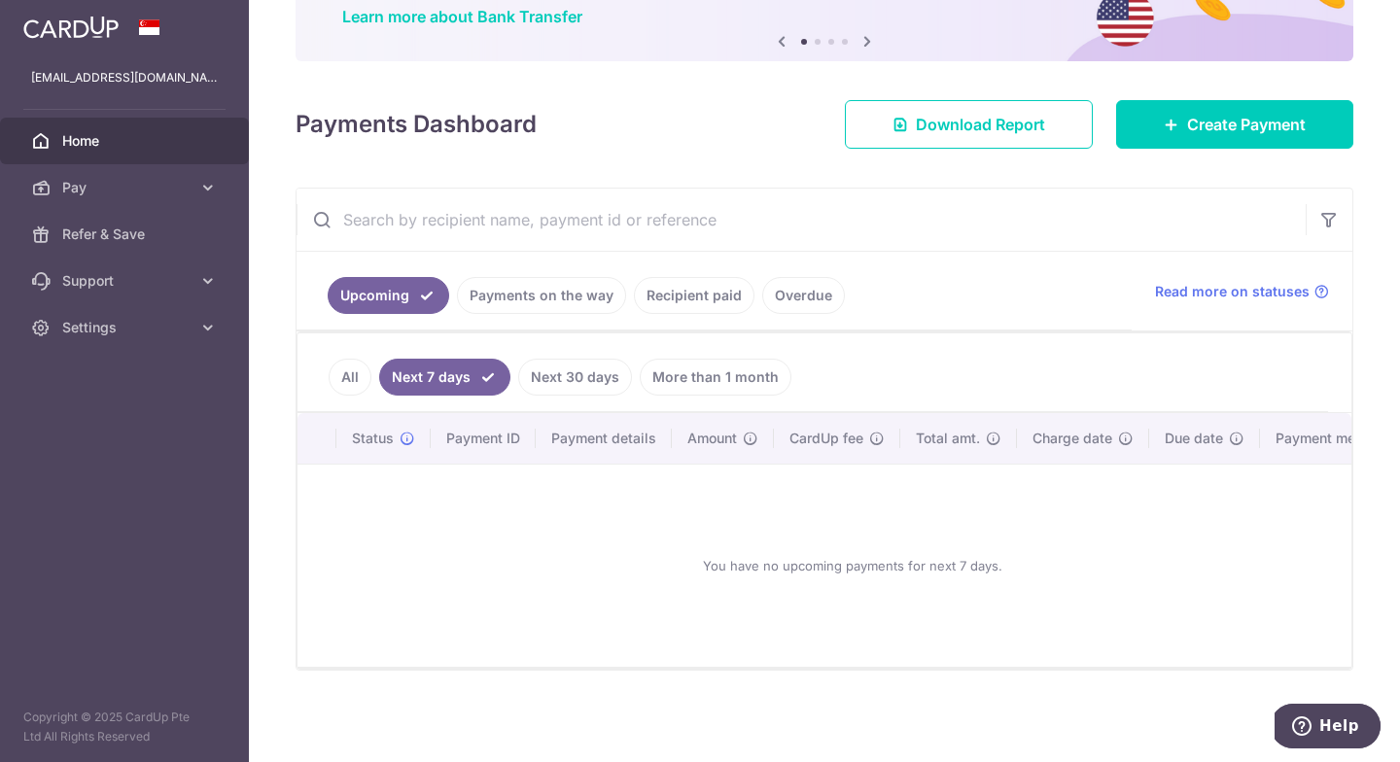
click at [564, 372] on link "Next 30 days" at bounding box center [575, 377] width 114 height 37
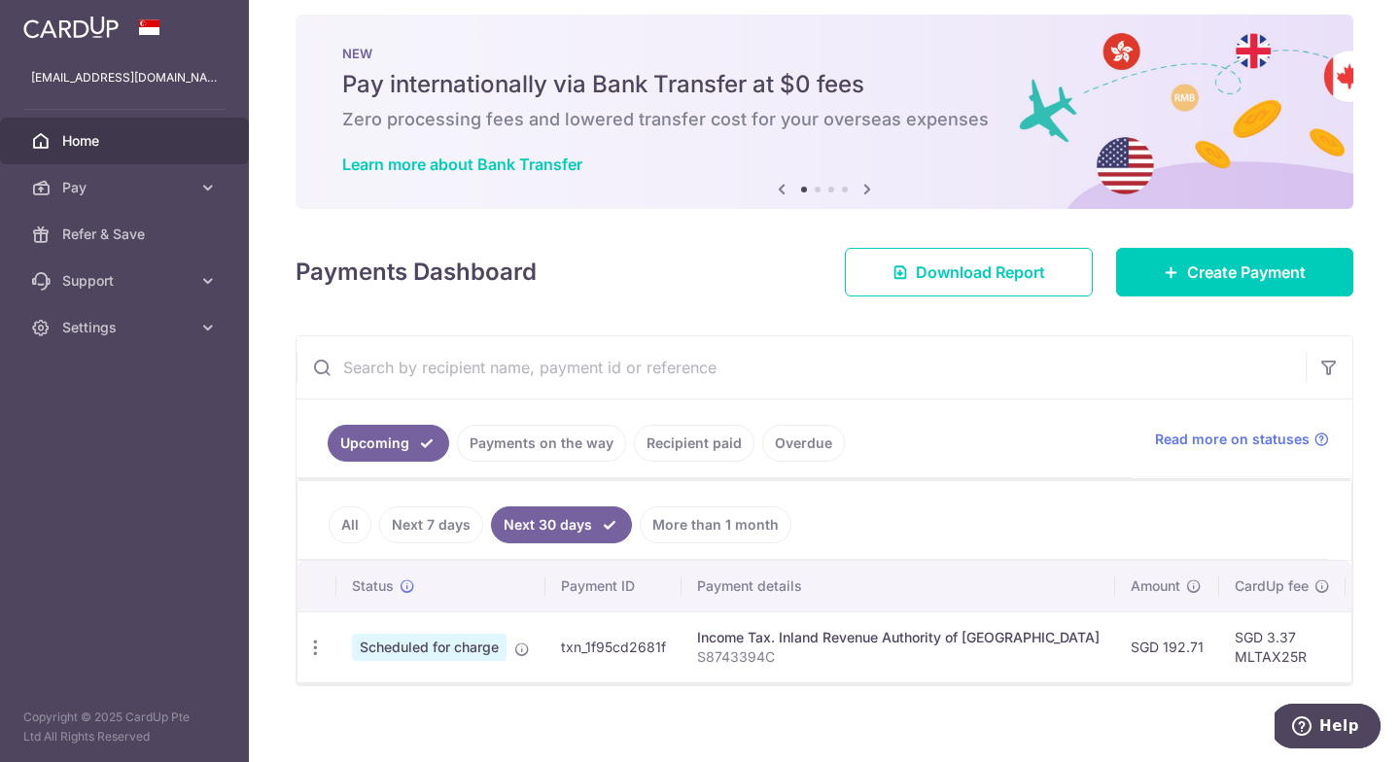
scroll to position [43, 0]
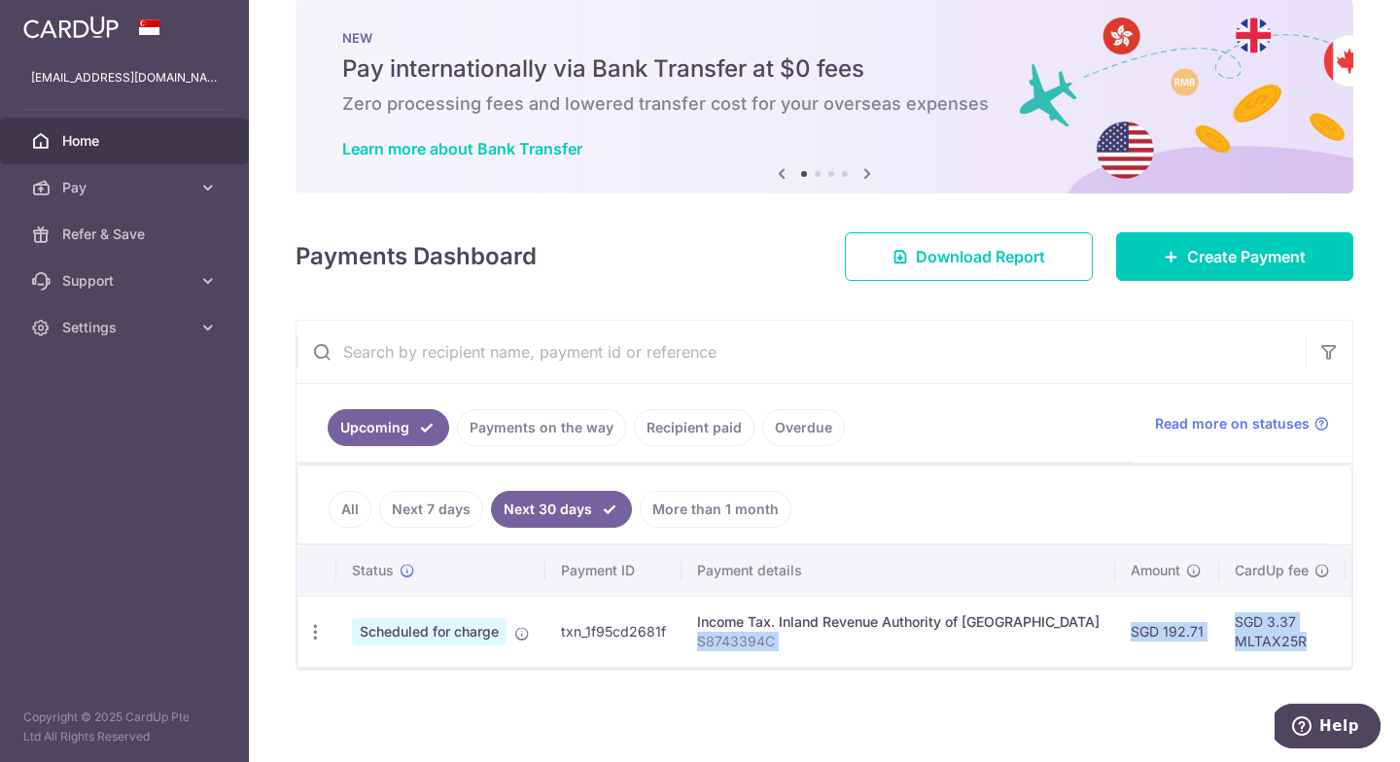
drag, startPoint x: 987, startPoint y: 655, endPoint x: 1168, endPoint y: 647, distance: 181.0
click at [1168, 647] on tr "Update payment Cancel payment Scheduled for charge txn_1f95cd2681f Income Tax. …" at bounding box center [1075, 631] width 1556 height 71
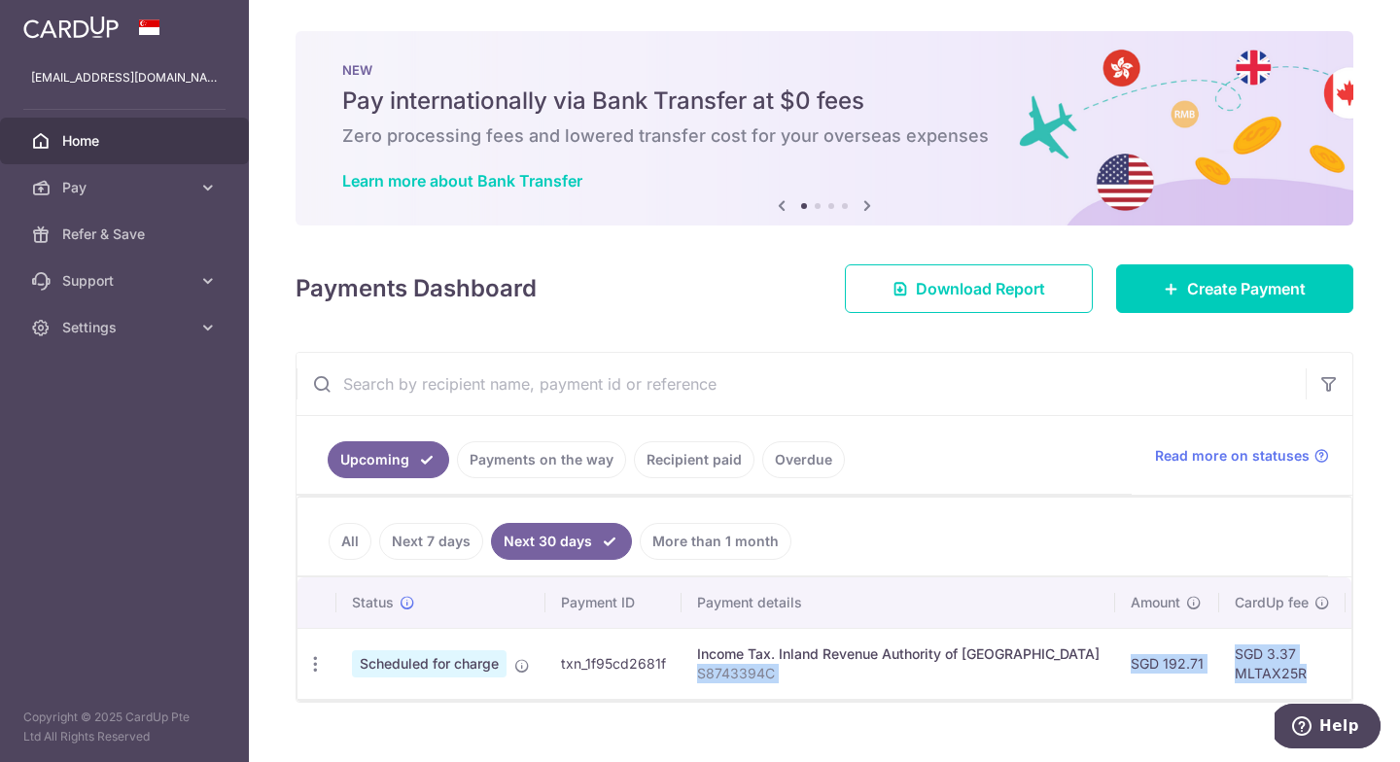
scroll to position [0, 0]
click at [315, 676] on div "Update payment Cancel payment" at bounding box center [315, 665] width 36 height 36
click at [312, 669] on icon "button" at bounding box center [315, 664] width 20 height 20
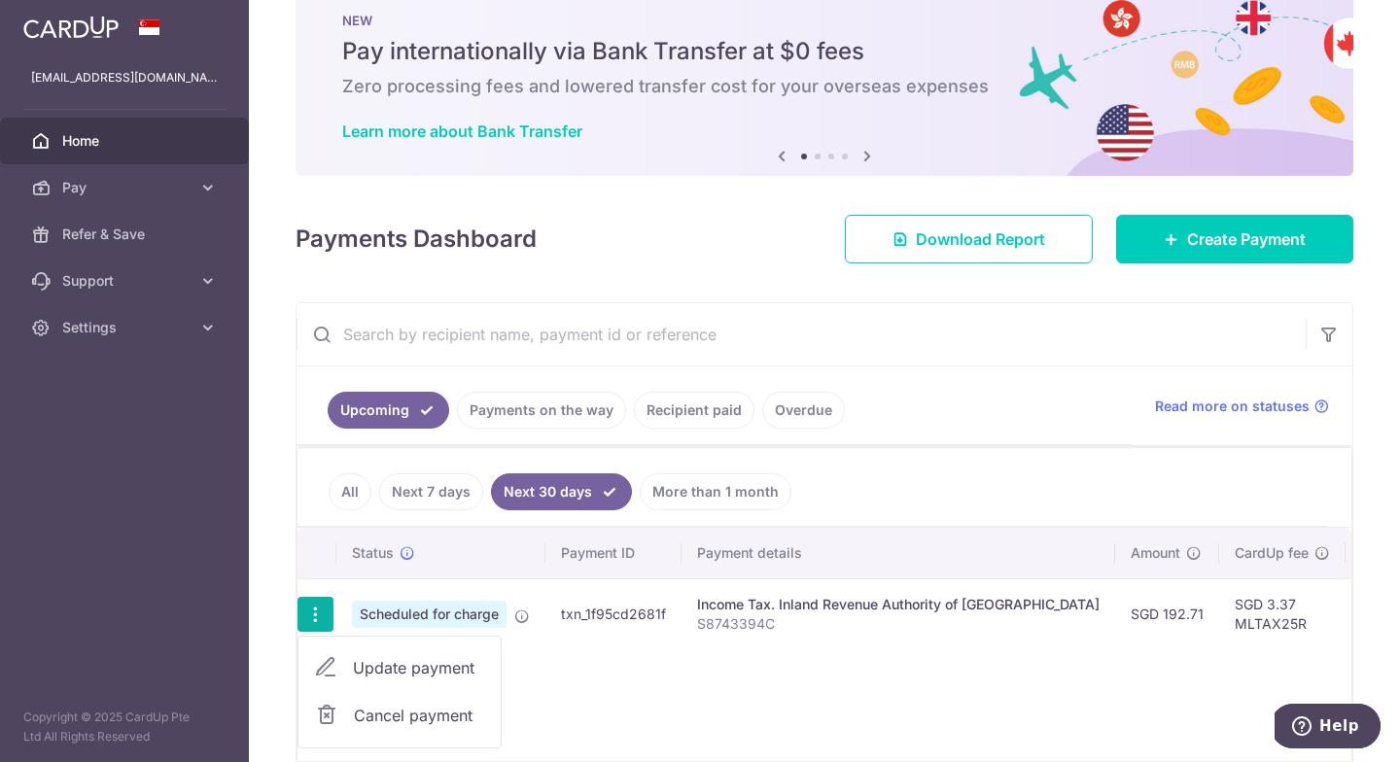
scroll to position [149, 0]
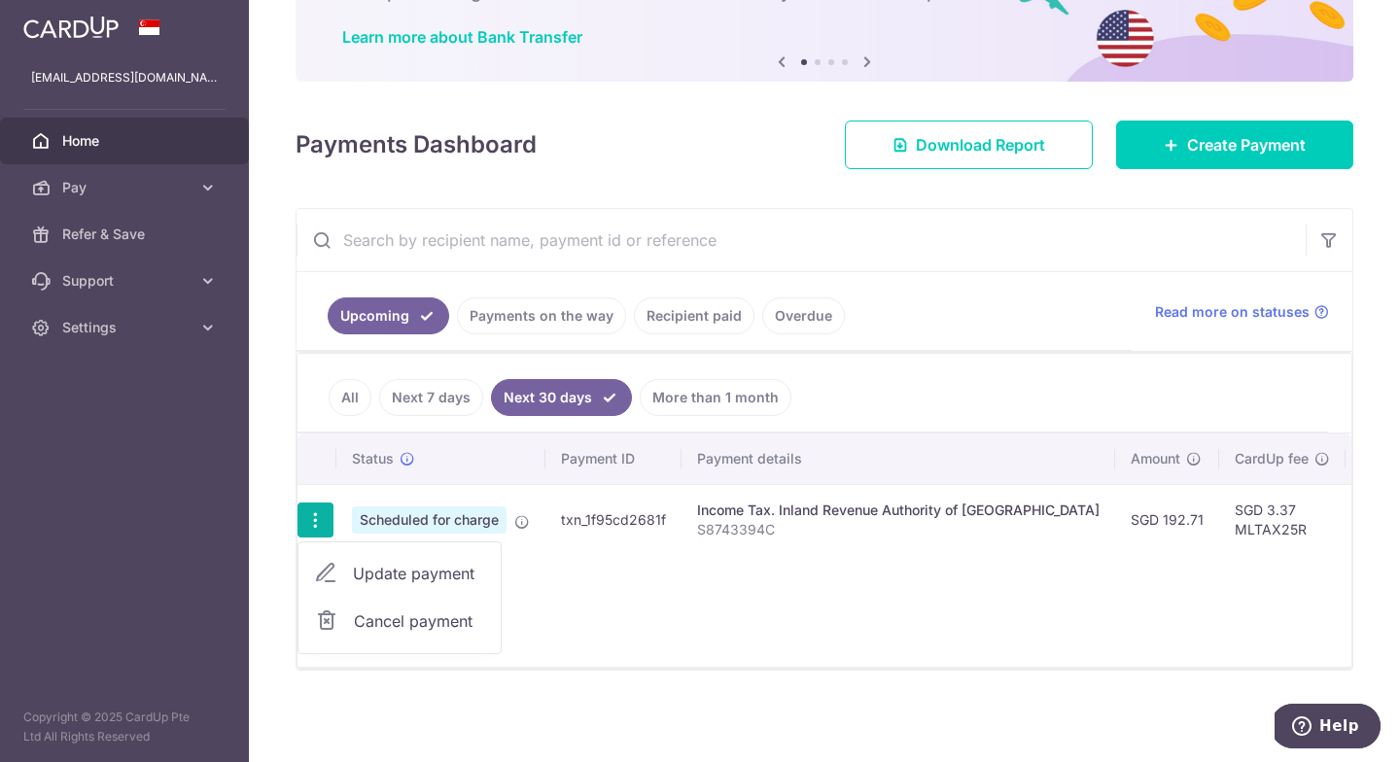
click at [476, 574] on span "Update payment" at bounding box center [419, 573] width 132 height 23
radio input "true"
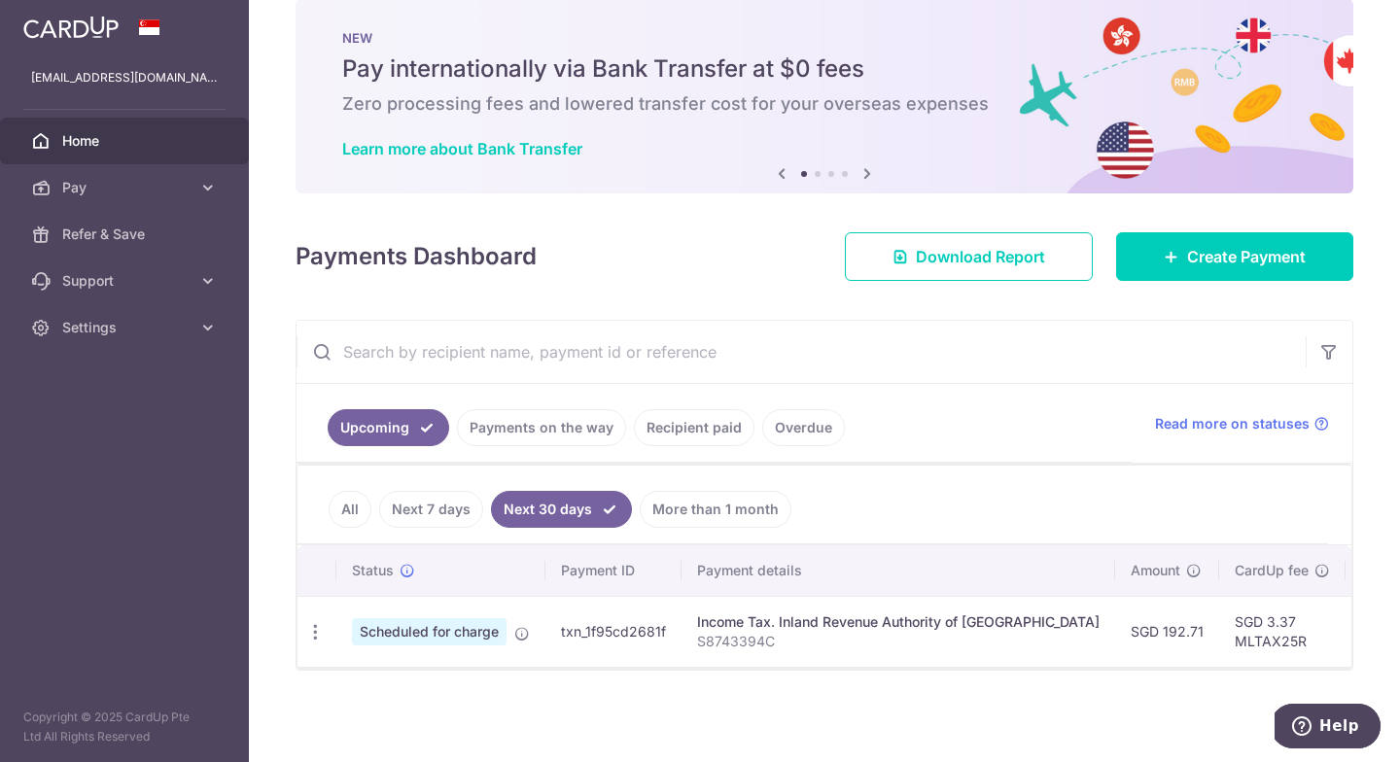
scroll to position [43, 0]
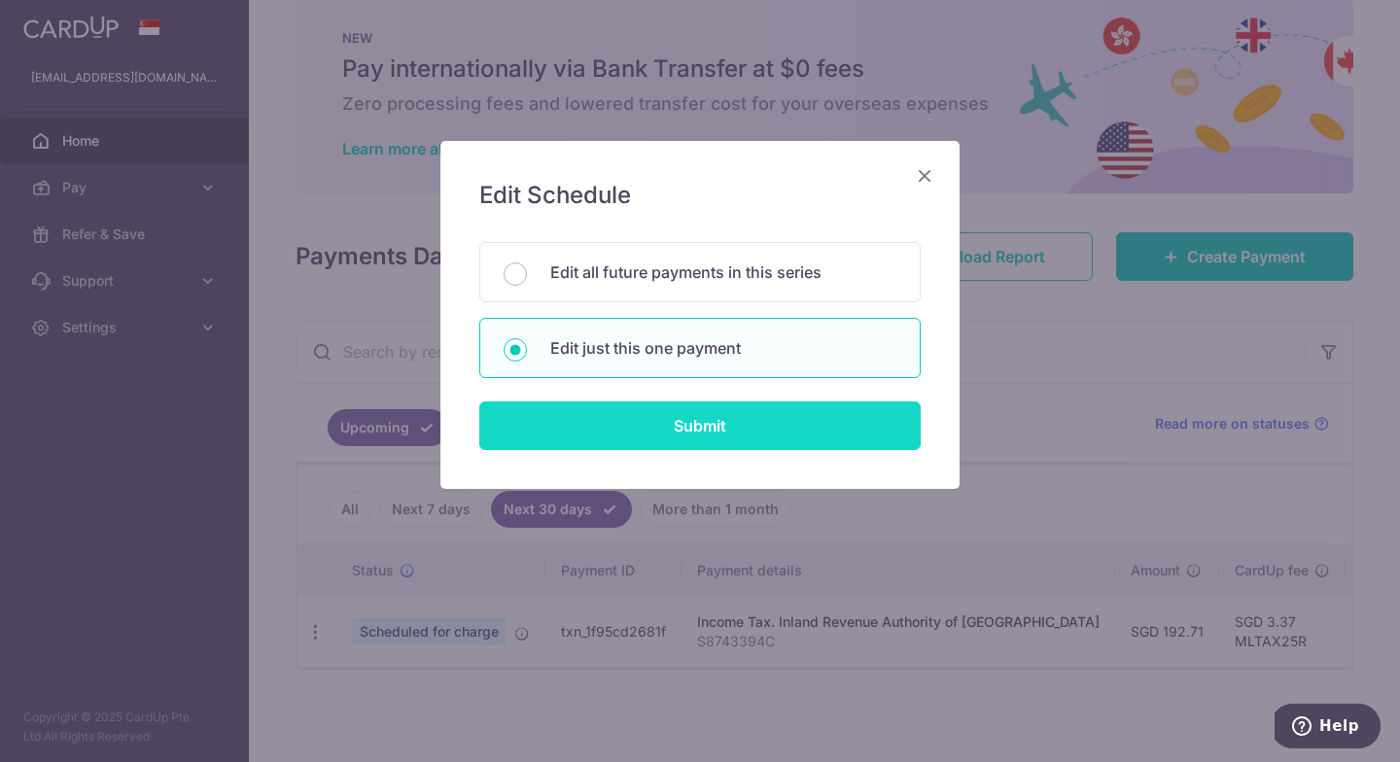
click at [746, 435] on input "Submit" at bounding box center [699, 426] width 441 height 49
radio input "true"
type input "192.71"
type input "[DATE]"
type input "S8743394C"
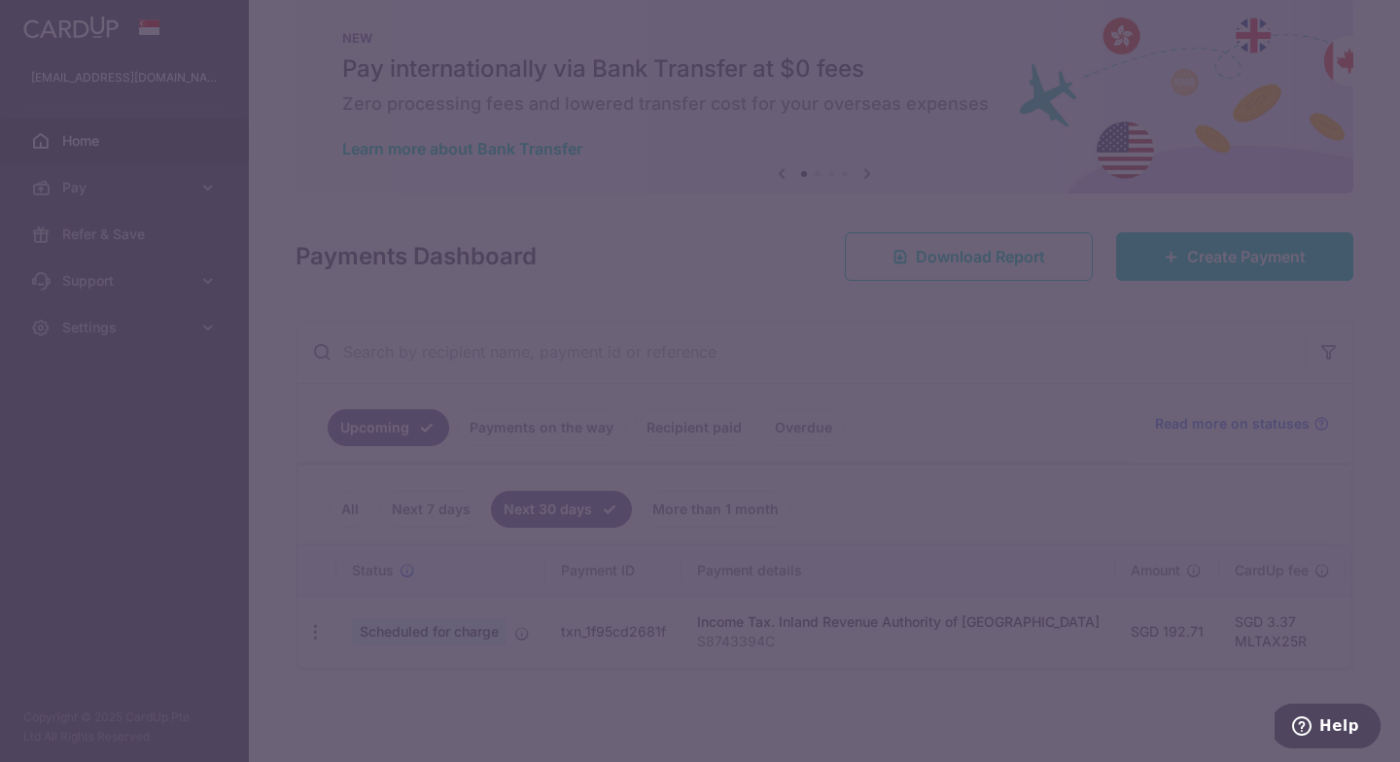
type input "MLTAX25R"
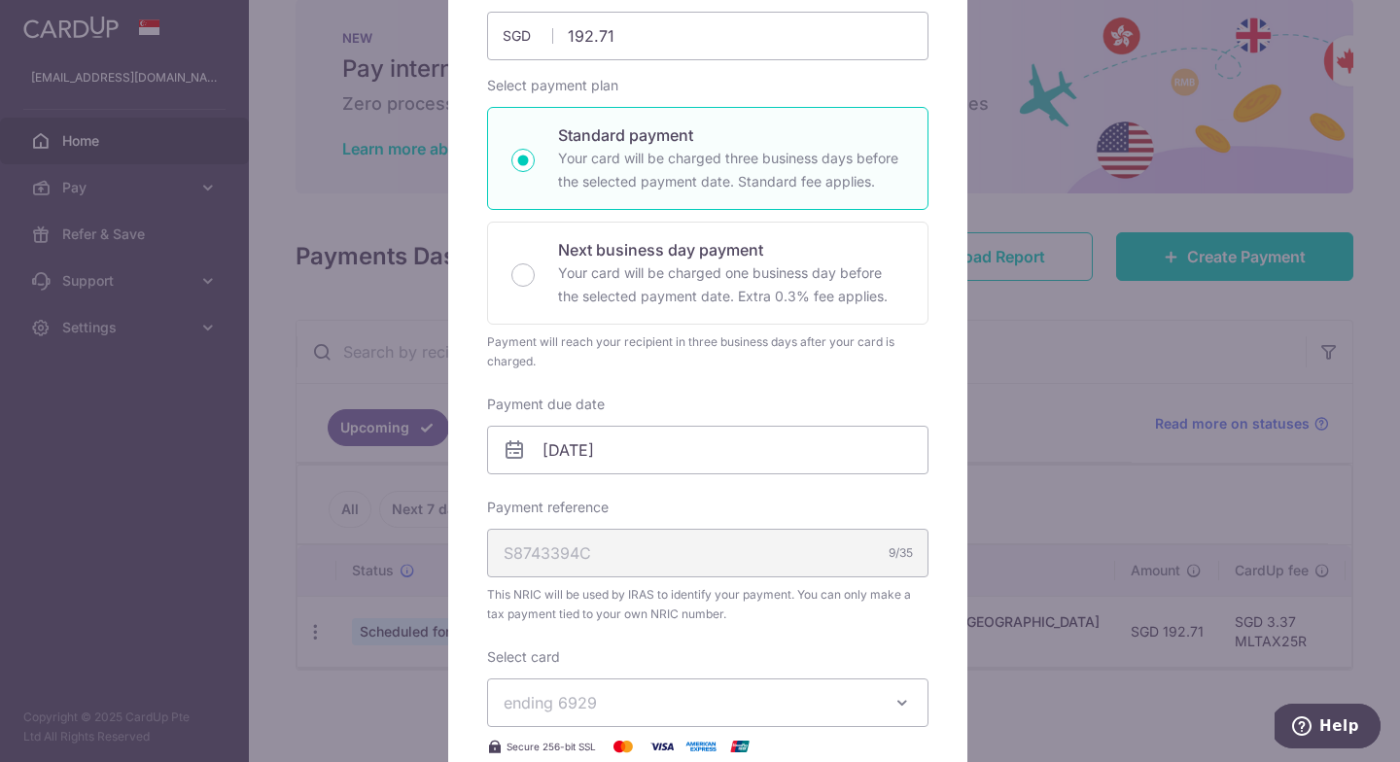
scroll to position [0, 0]
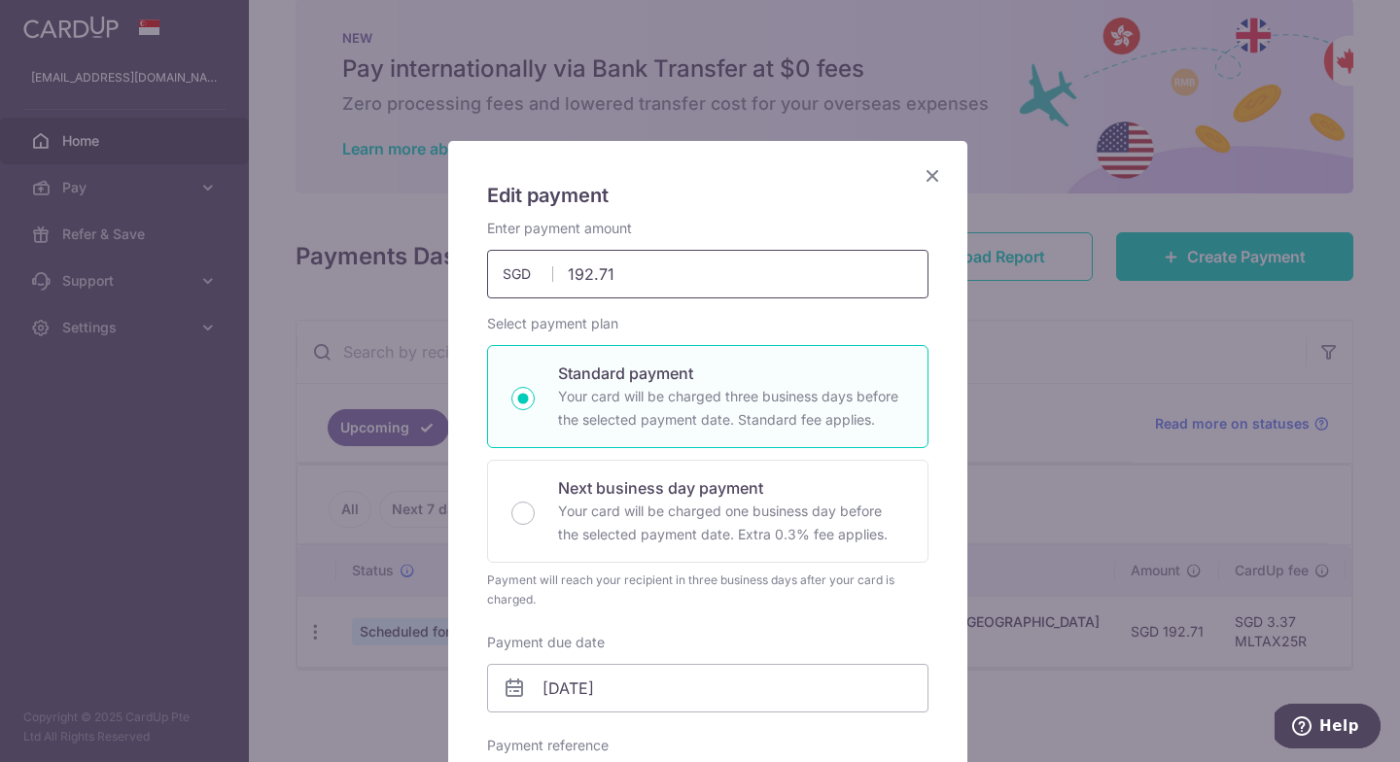
drag, startPoint x: 612, startPoint y: 285, endPoint x: 332, endPoint y: 257, distance: 280.4
click at [332, 257] on div "Edit payment By clicking apply, you will make changes to all payments to Inland…" at bounding box center [700, 381] width 1400 height 762
type input "18.61"
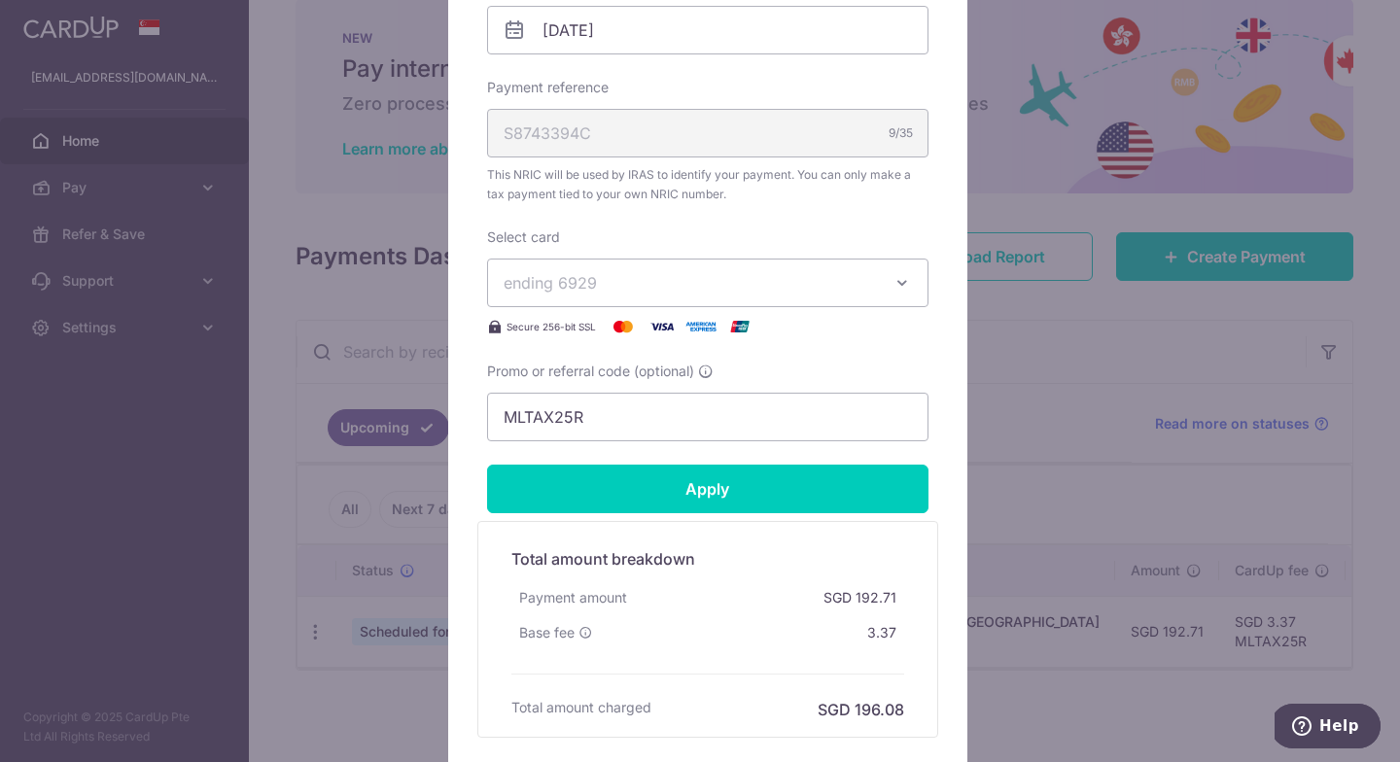
scroll to position [682, 0]
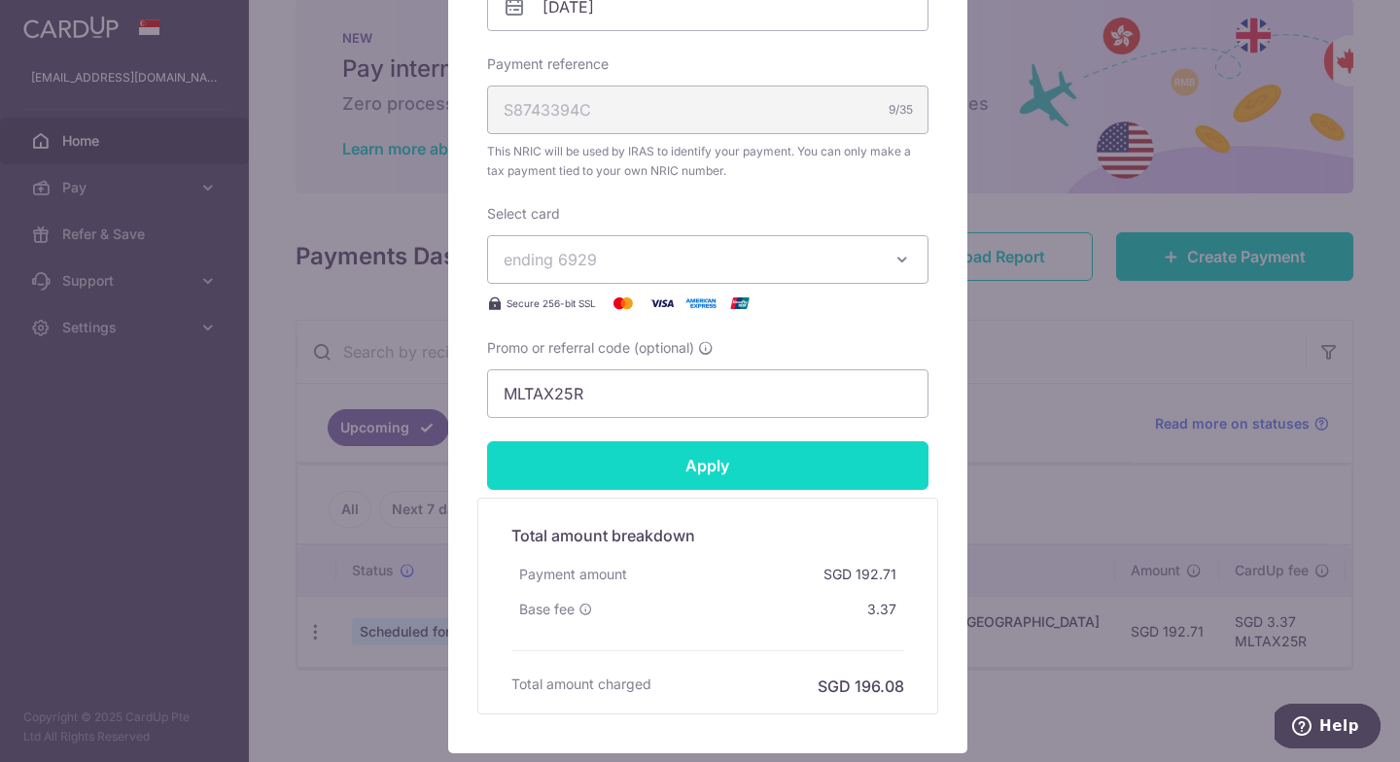
click at [727, 473] on form "By clicking apply, you will make changes to all payments to Inland Revenue Auth…" at bounding box center [707, 125] width 441 height 1177
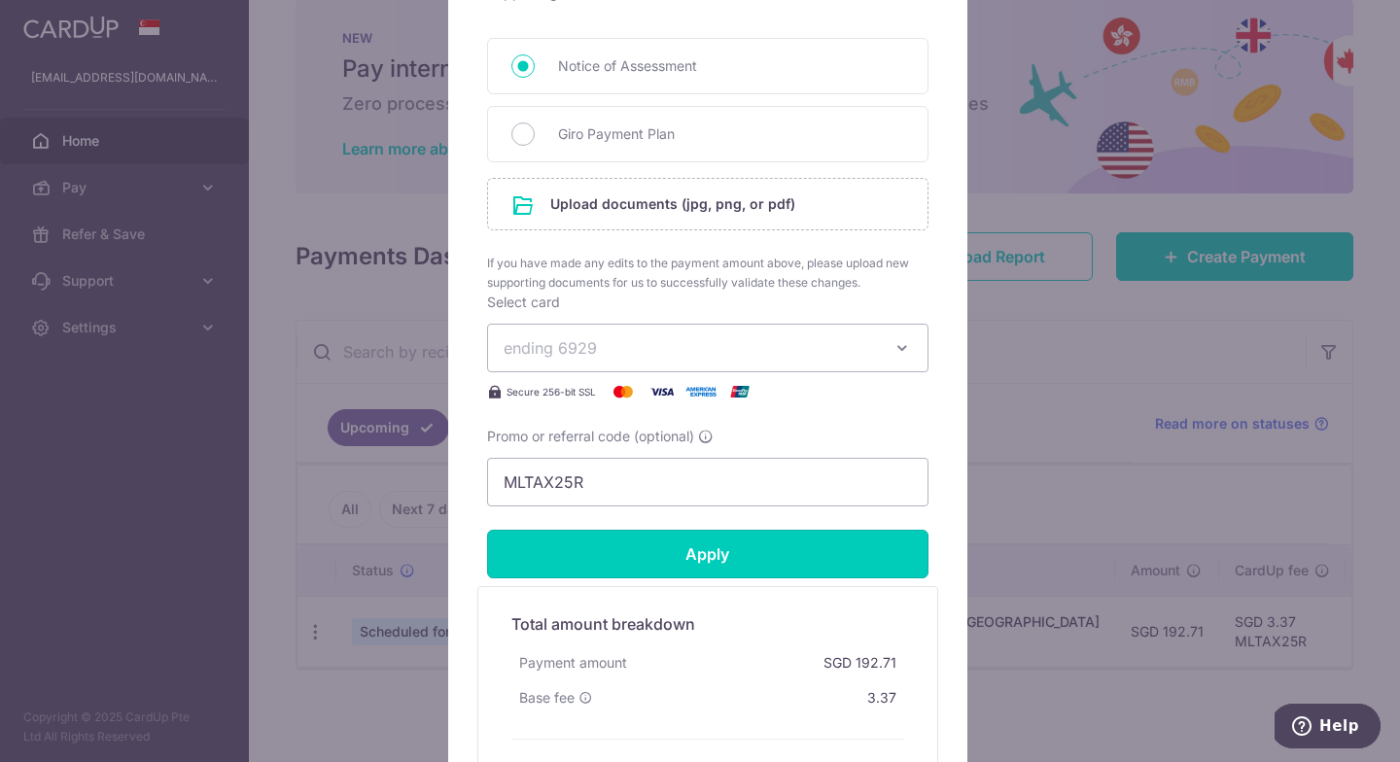
scroll to position [1123, 0]
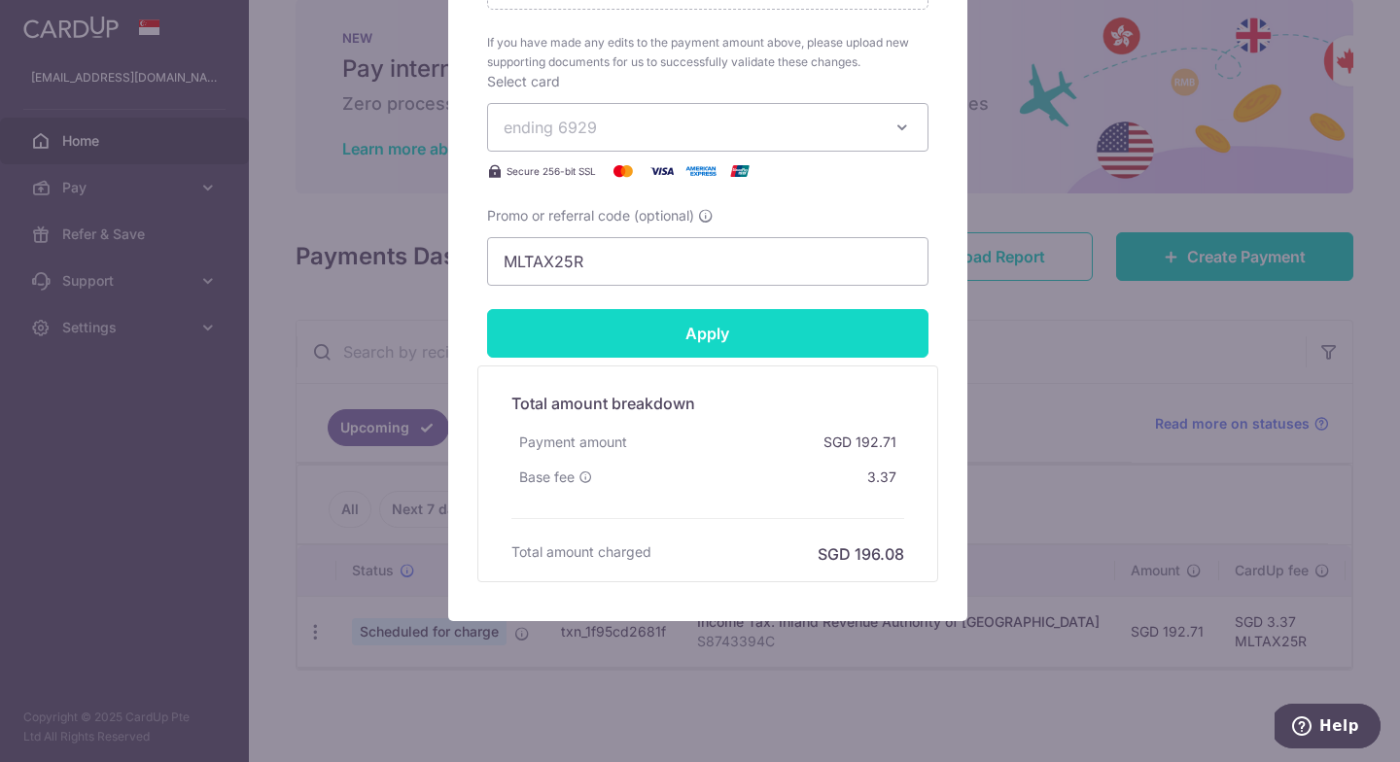
click at [706, 334] on input "Apply" at bounding box center [707, 333] width 441 height 49
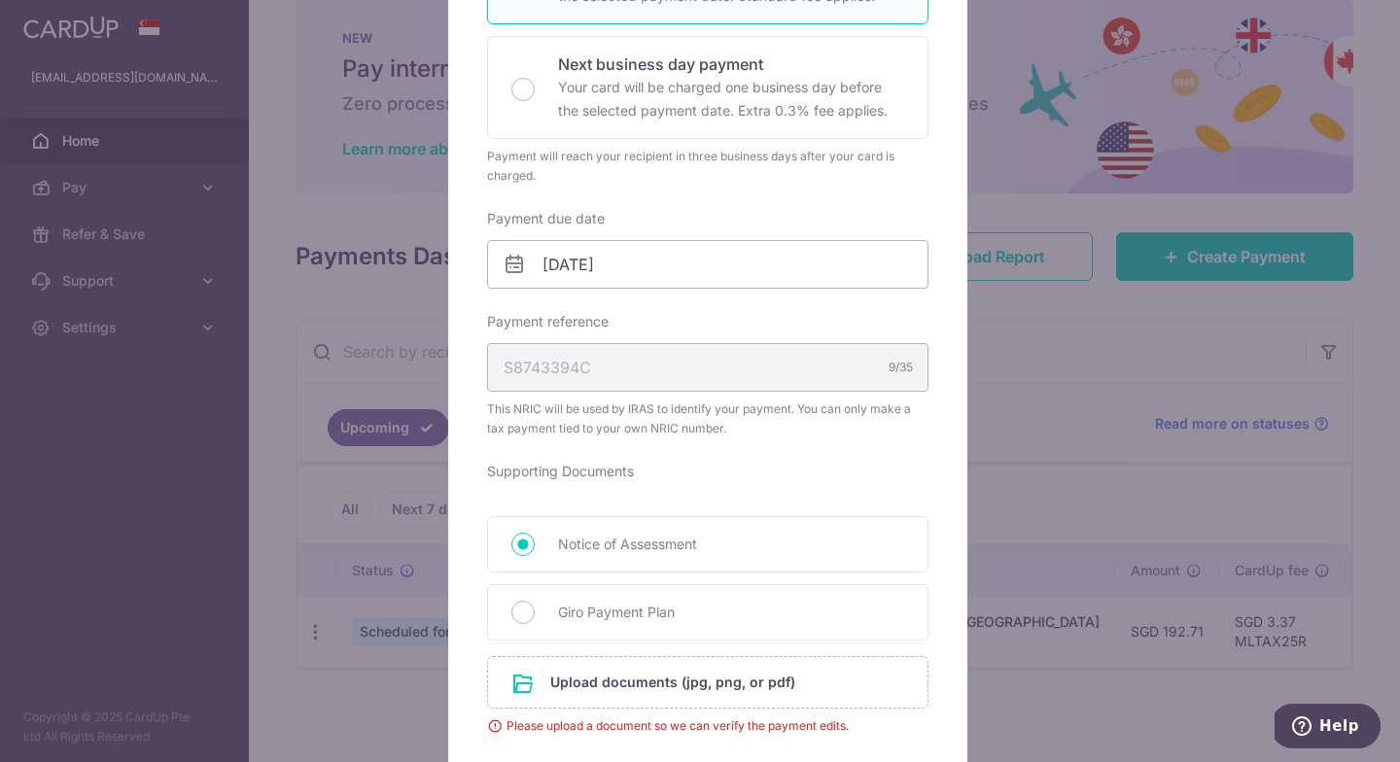
scroll to position [511, 0]
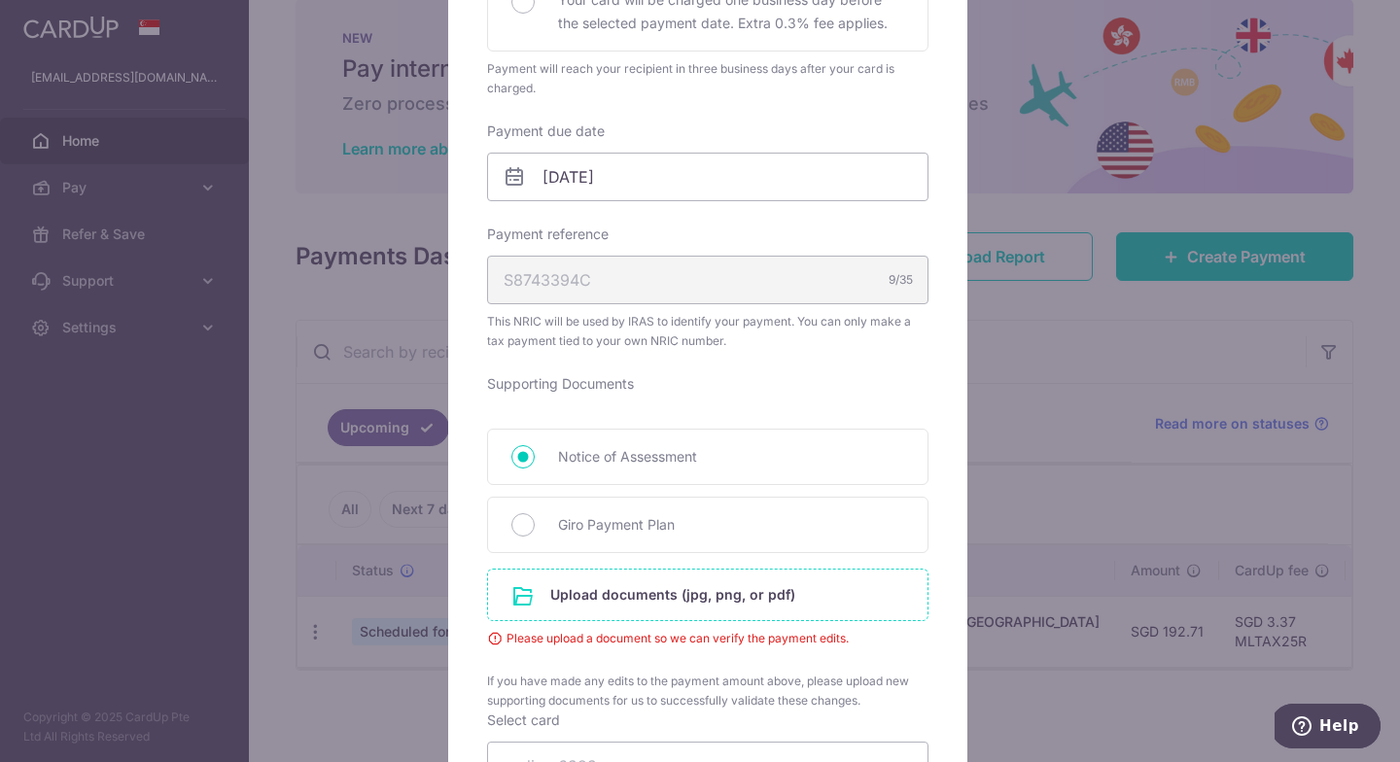
click at [691, 605] on input "file" at bounding box center [707, 595] width 439 height 51
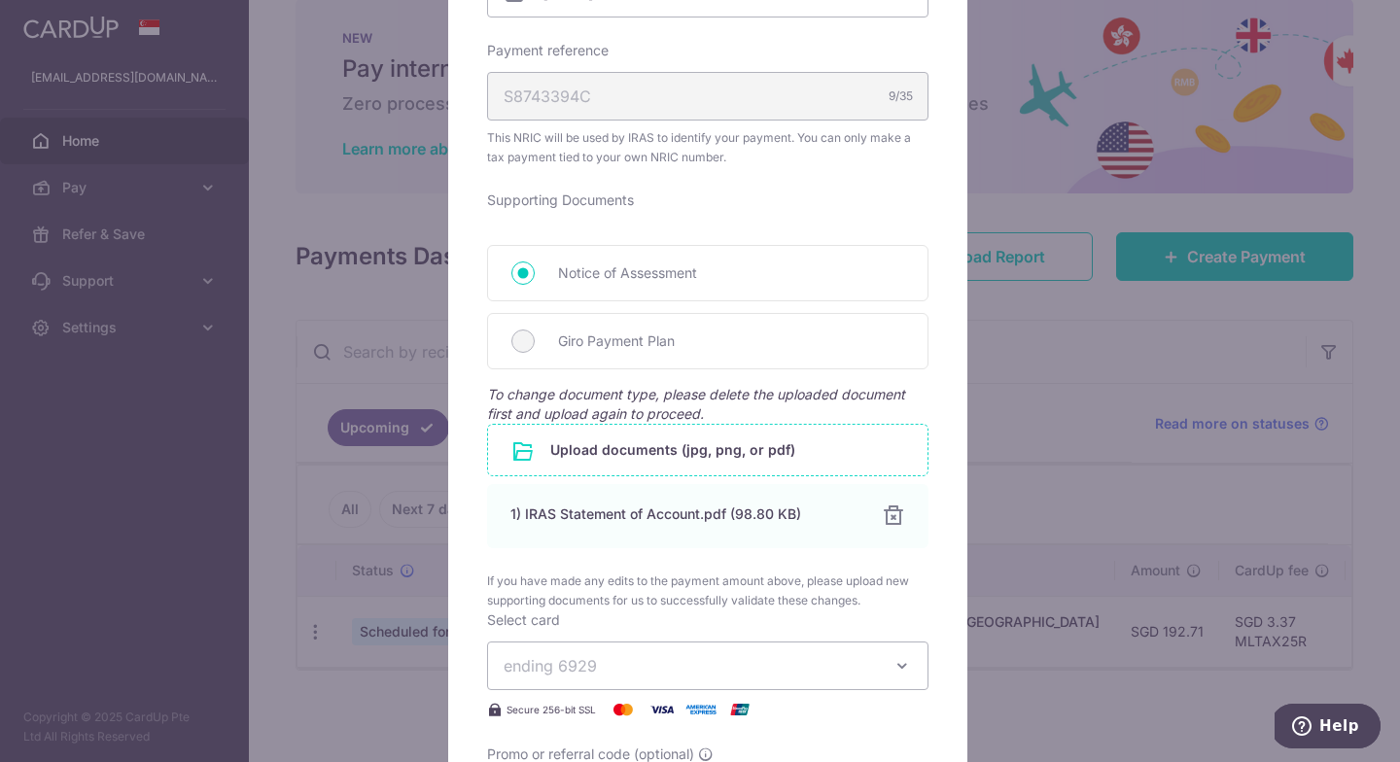
scroll to position [1100, 0]
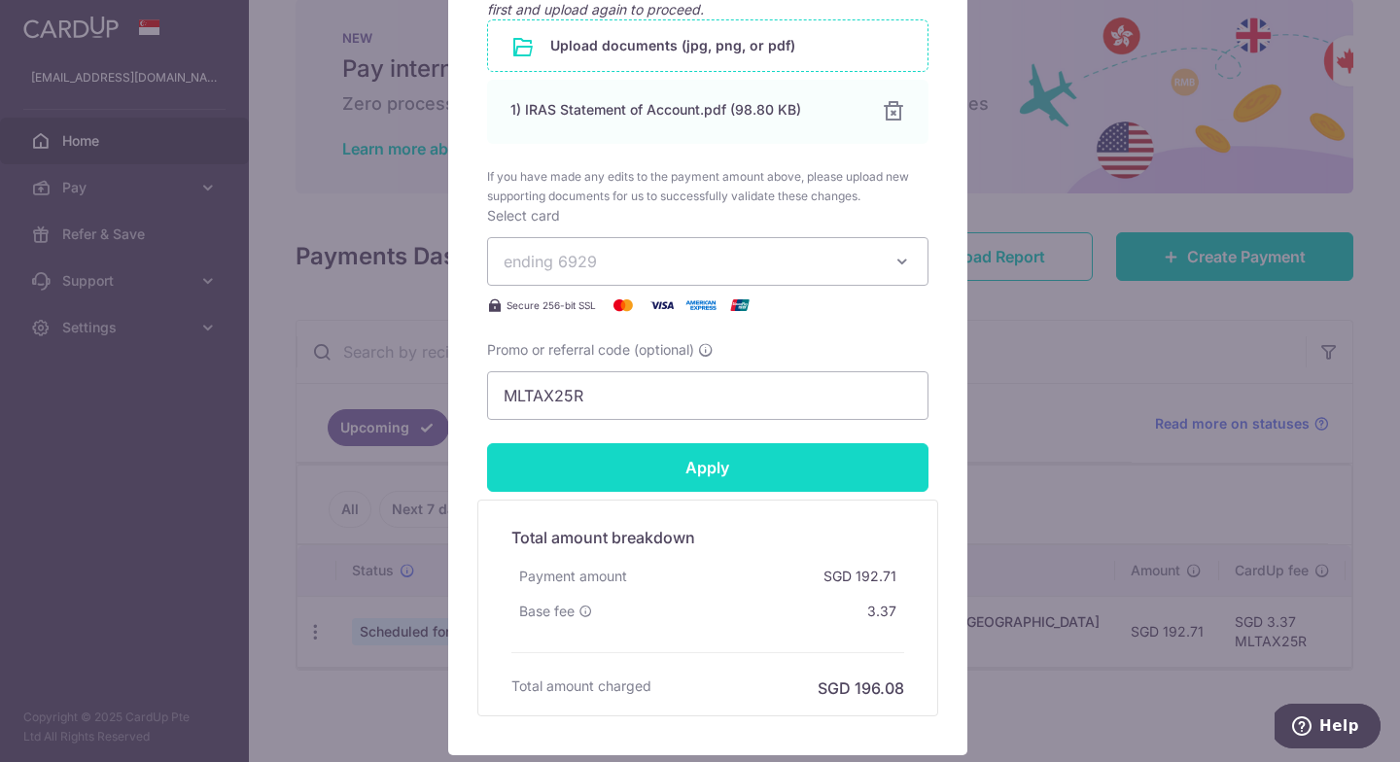
click at [754, 465] on input "Apply" at bounding box center [707, 467] width 441 height 49
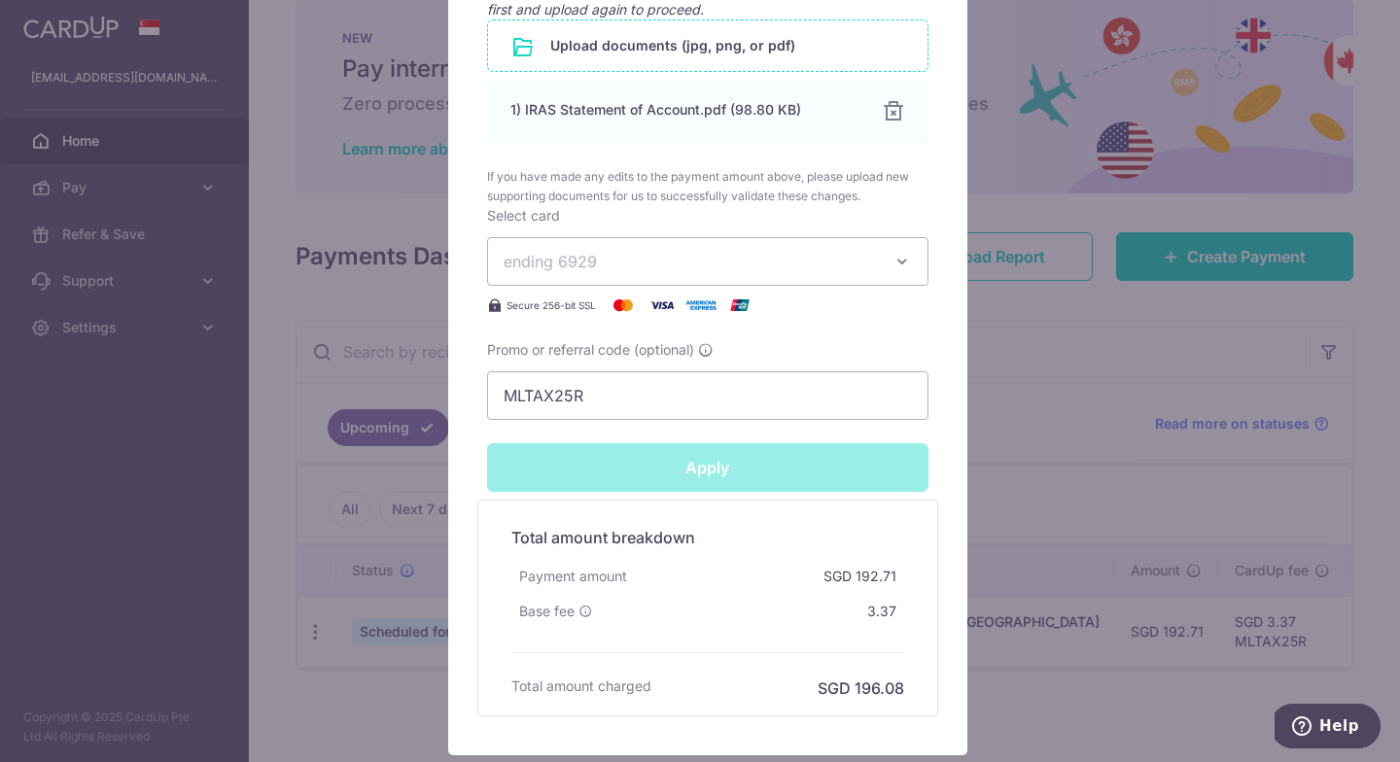
type input "Successfully Applied"
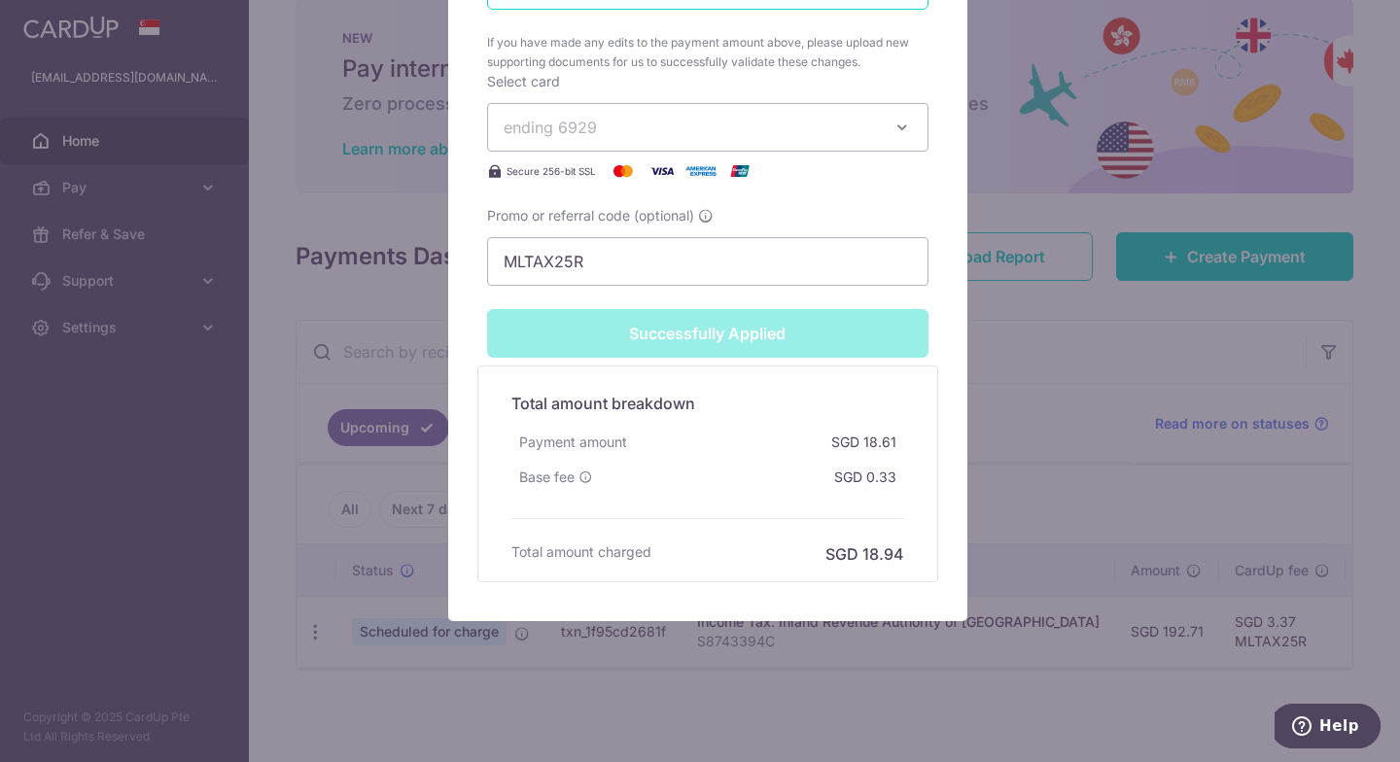
scroll to position [0, 0]
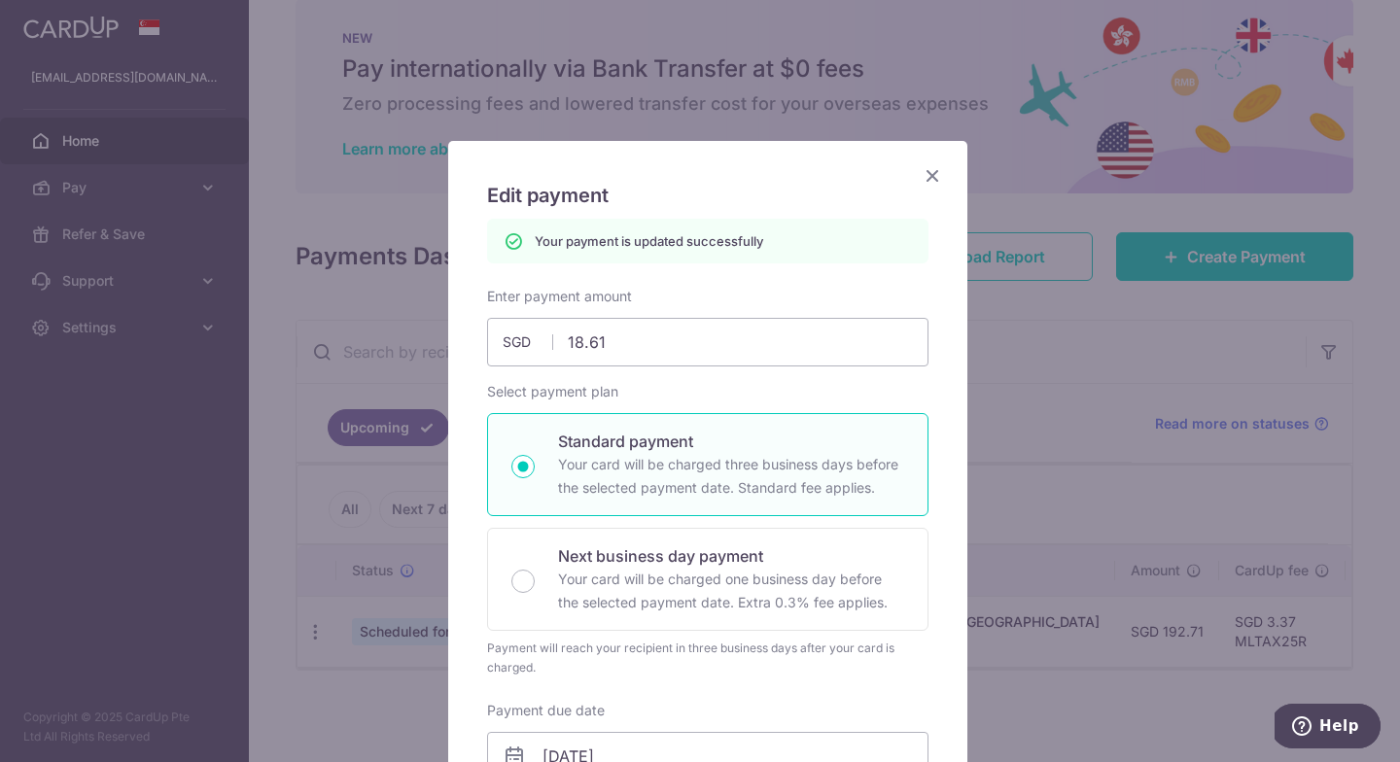
click at [928, 182] on icon "Close" at bounding box center [932, 175] width 23 height 24
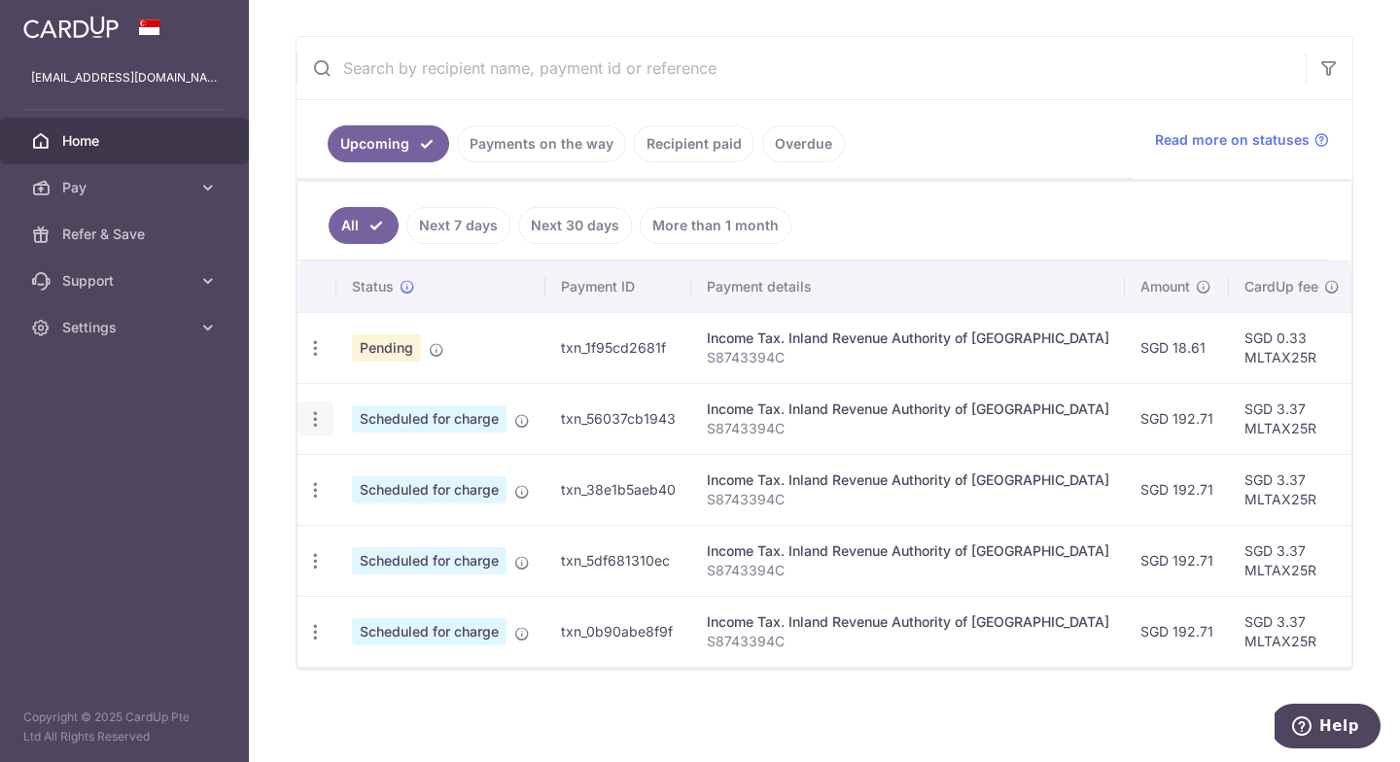
click at [316, 409] on icon "button" at bounding box center [315, 419] width 20 height 20
click at [430, 516] on span "Cancel payment" at bounding box center [419, 519] width 130 height 23
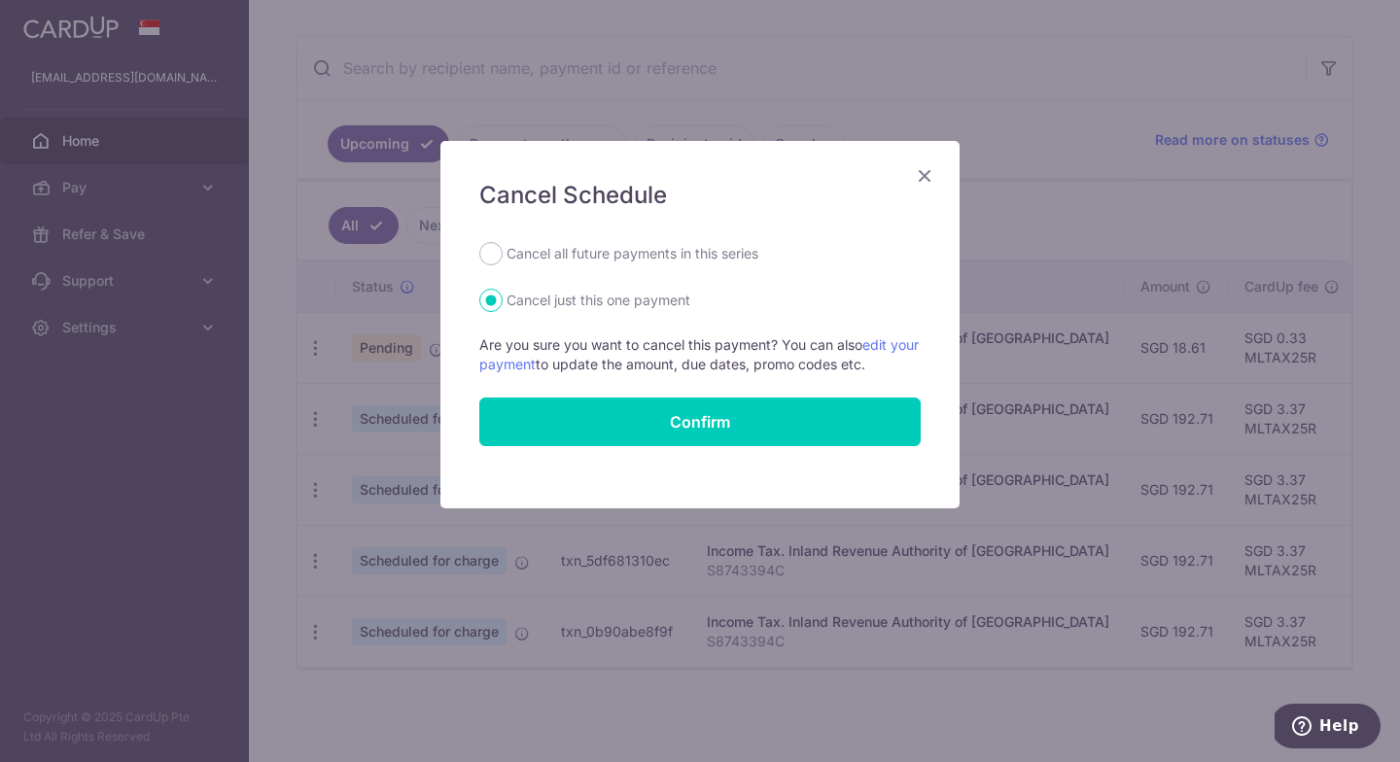
click at [594, 262] on label "Cancel all future payments in this series" at bounding box center [633, 253] width 252 height 23
click at [503, 262] on input "Cancel all future payments in this series" at bounding box center [490, 253] width 23 height 23
radio input "true"
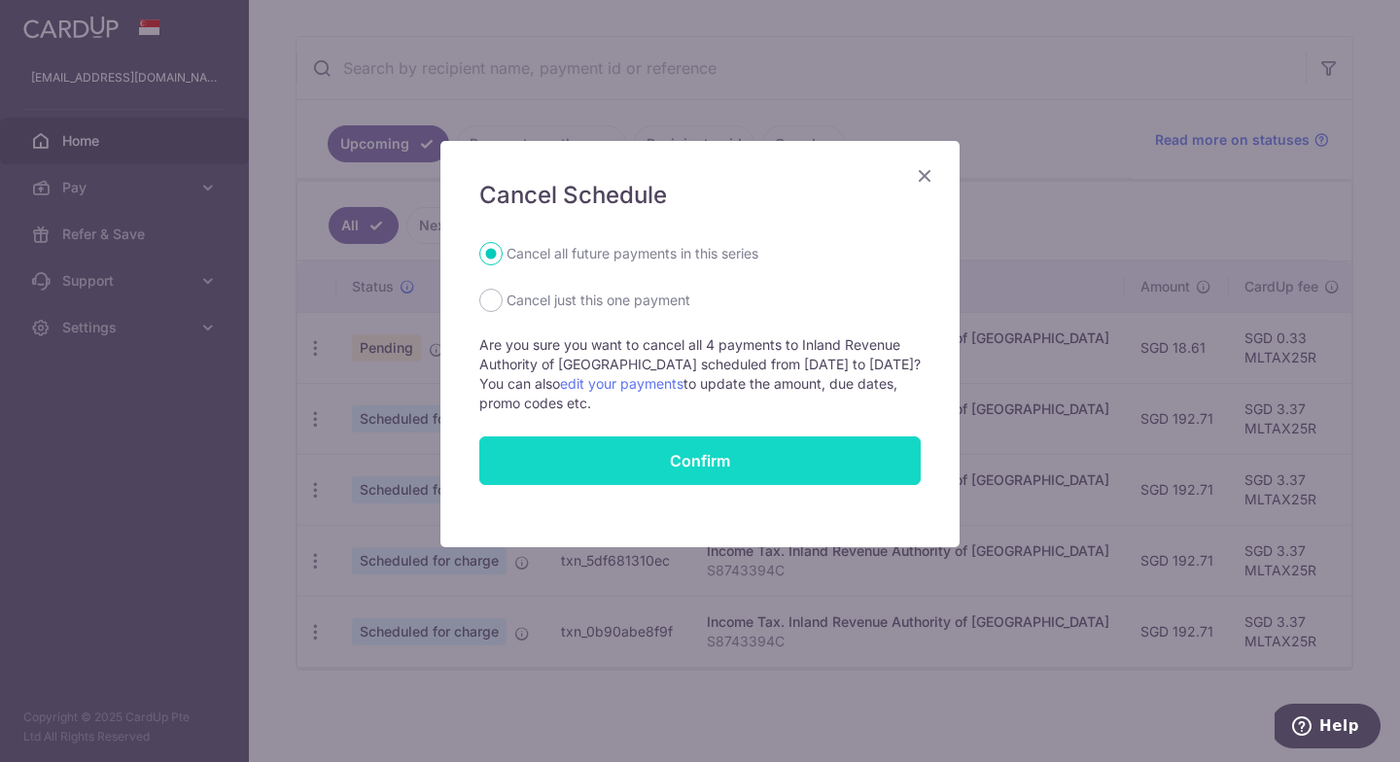
click at [681, 468] on button "Confirm" at bounding box center [699, 461] width 441 height 49
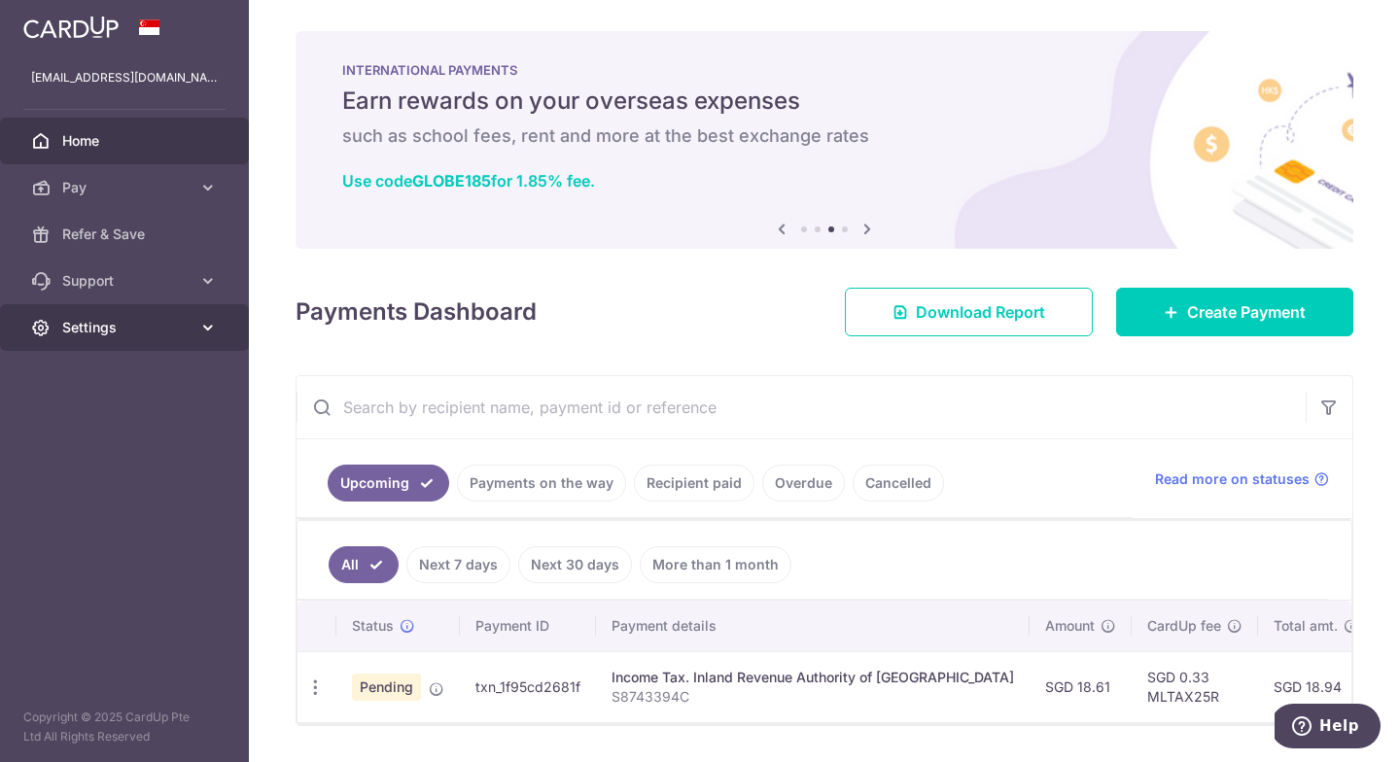
click at [201, 334] on icon at bounding box center [207, 327] width 19 height 19
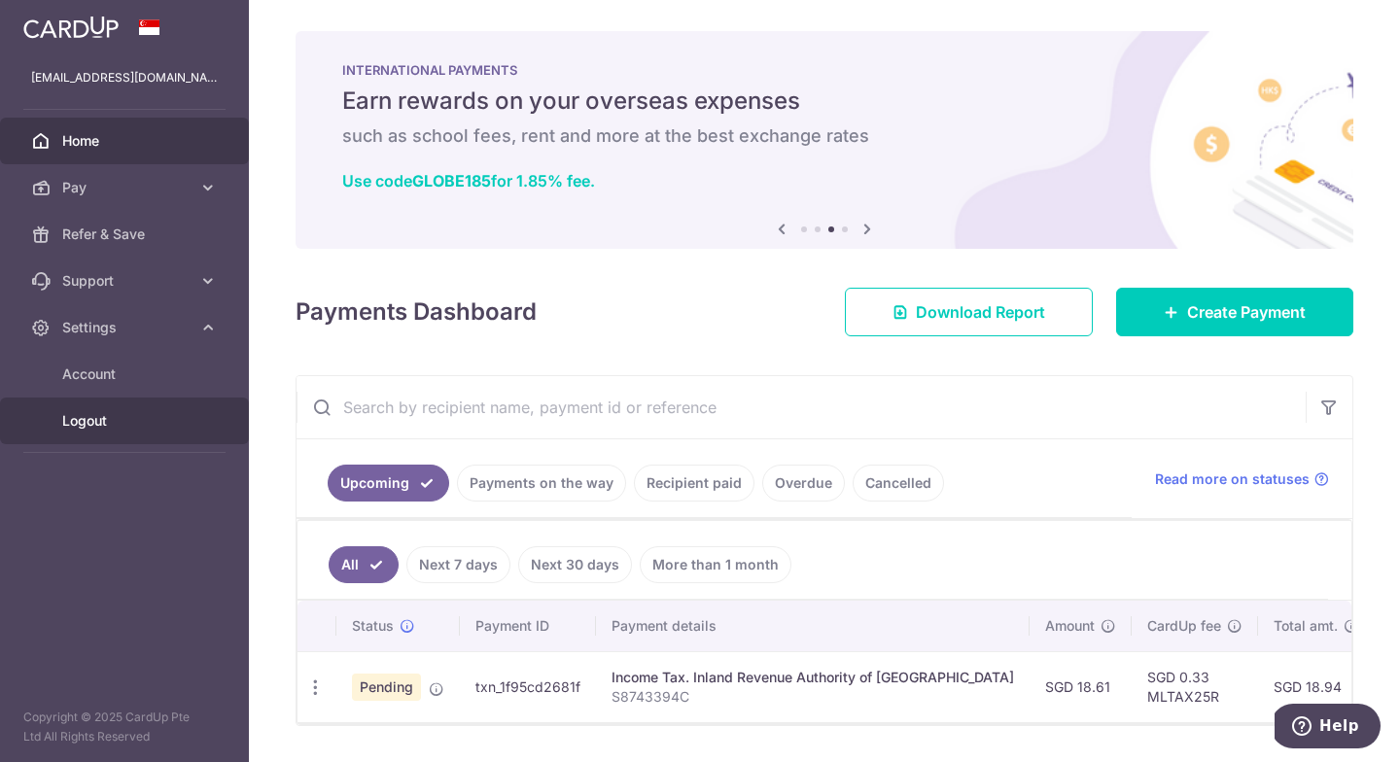
click at [127, 428] on span "Logout" at bounding box center [126, 420] width 128 height 19
